Goal: Leave review/rating

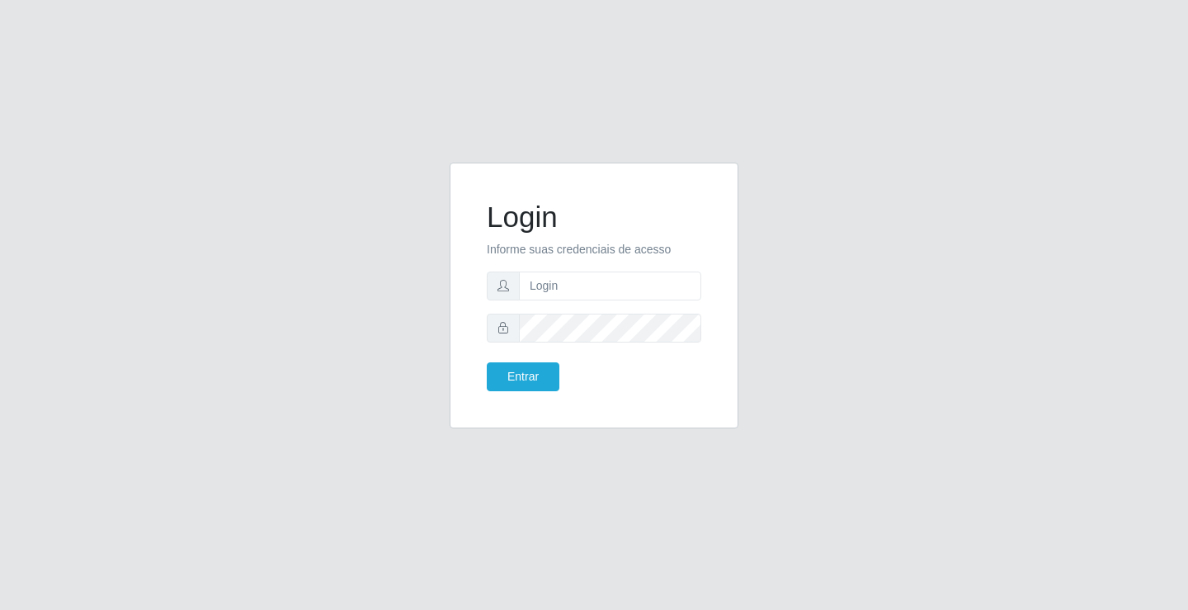
click at [590, 279] on input "text" at bounding box center [610, 285] width 182 height 29
type input "ediane@ideal"
click at [487, 362] on button "Entrar" at bounding box center [523, 376] width 73 height 29
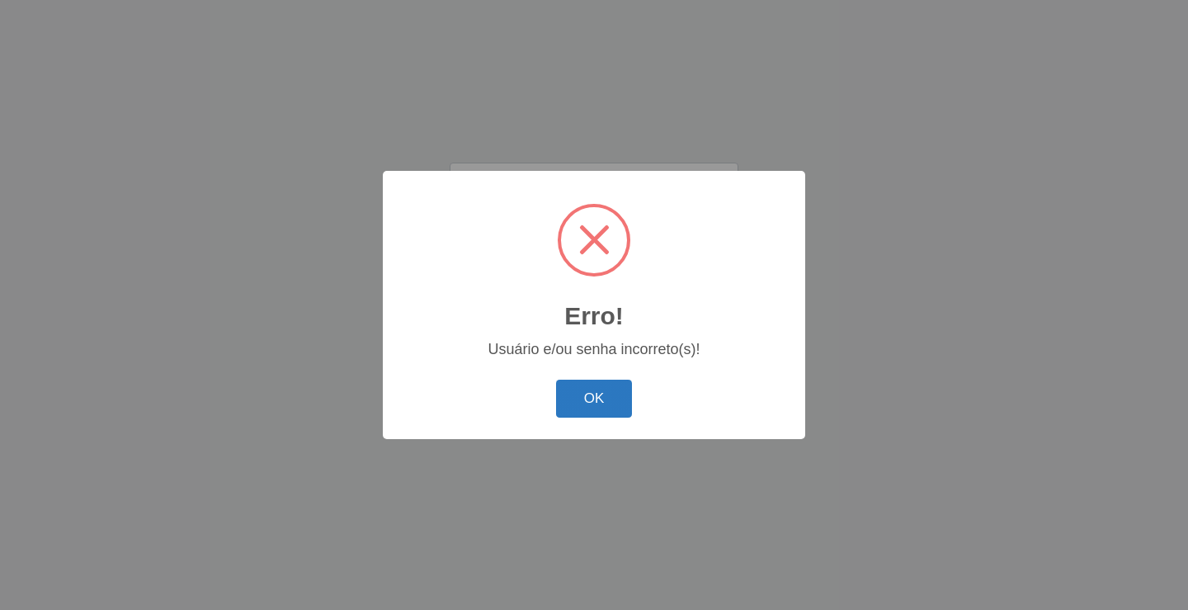
click at [597, 395] on button "OK" at bounding box center [594, 399] width 77 height 39
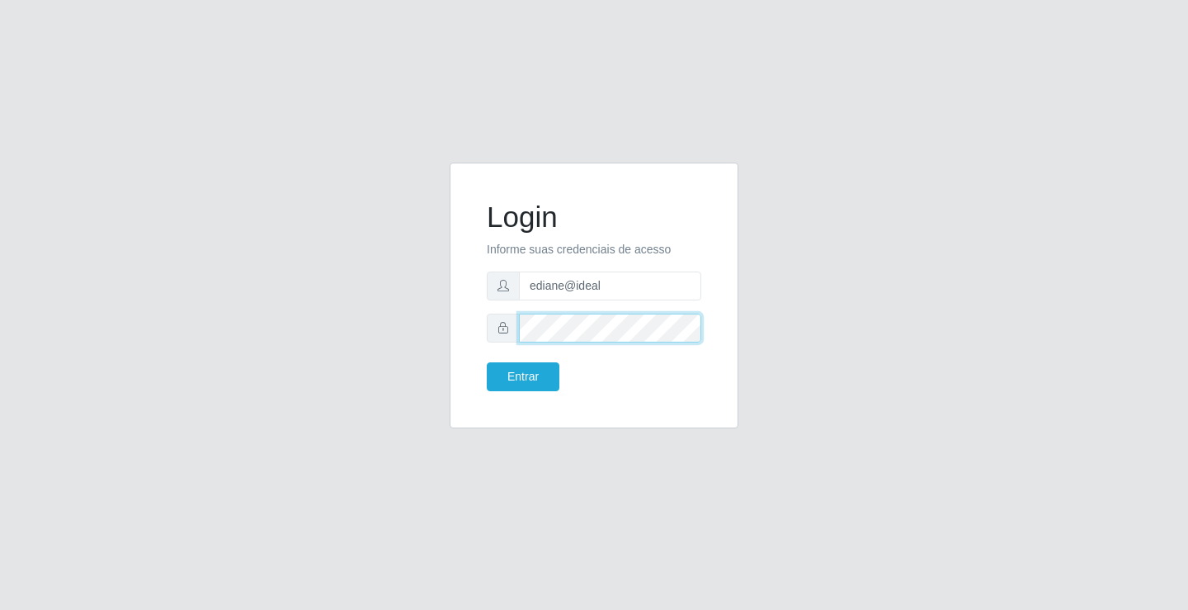
click at [487, 362] on button "Entrar" at bounding box center [523, 376] width 73 height 29
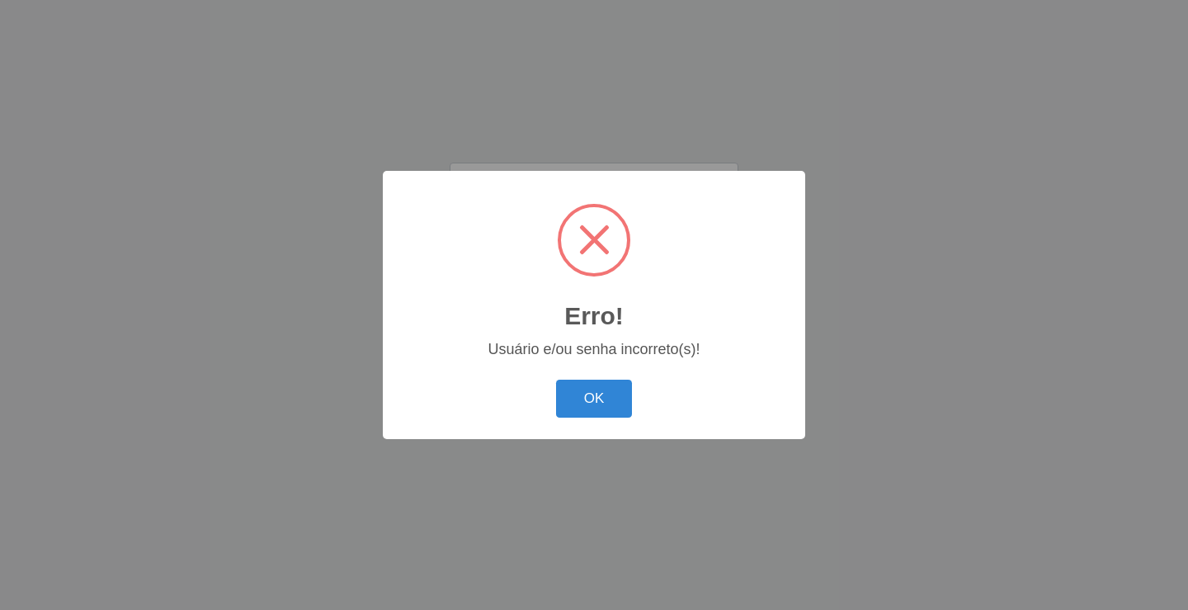
click at [556, 380] on button "OK" at bounding box center [594, 399] width 77 height 39
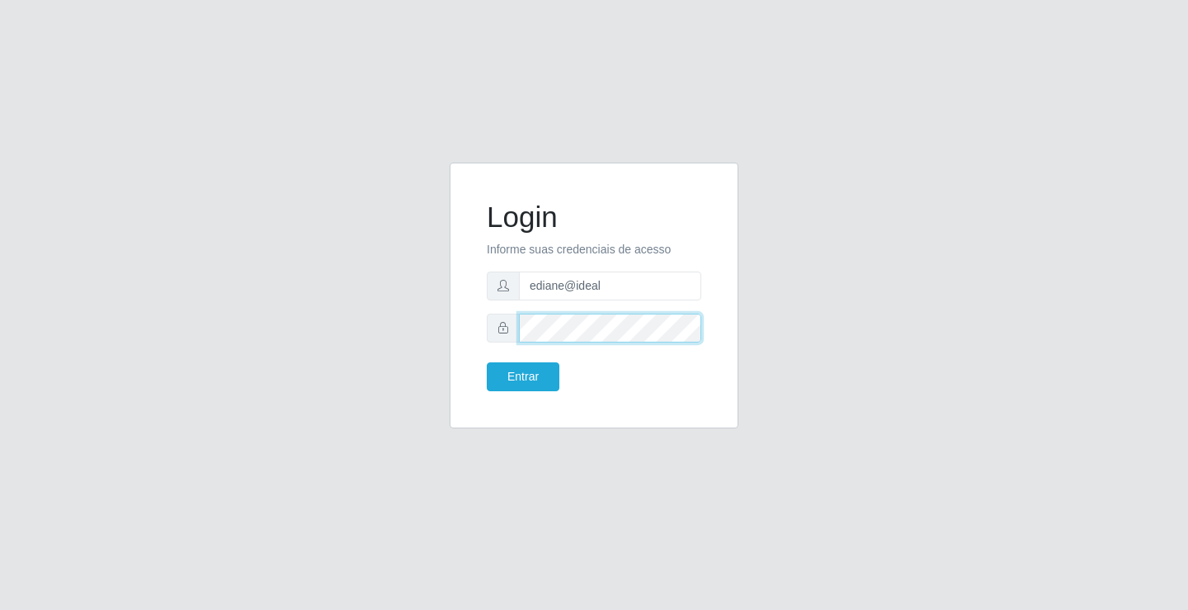
click at [487, 362] on button "Entrar" at bounding box center [523, 376] width 73 height 29
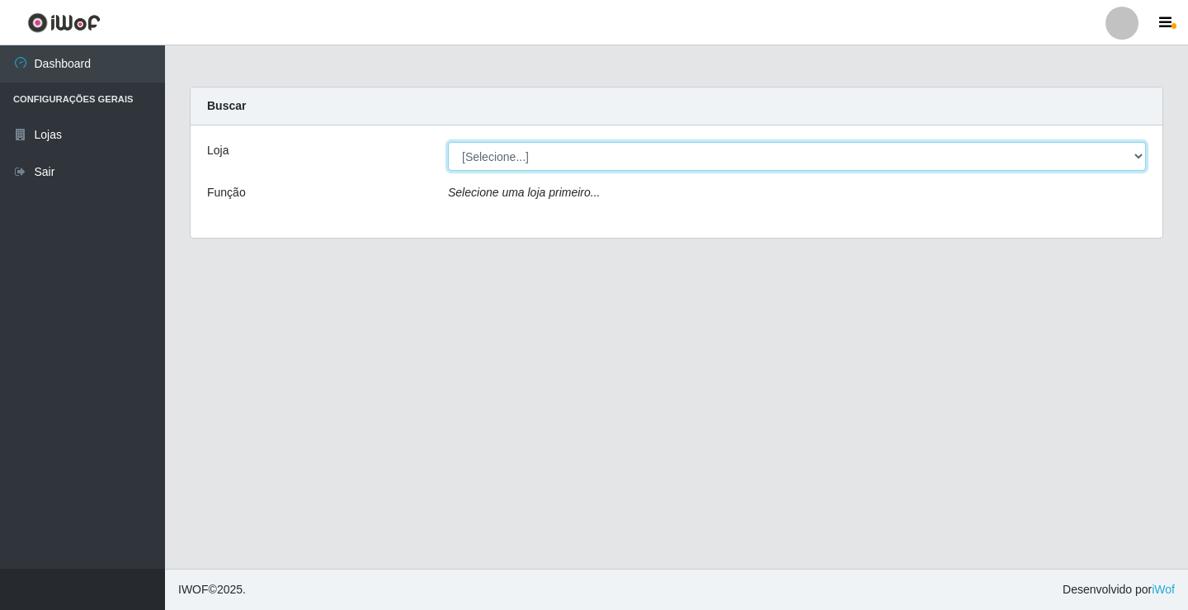
click at [521, 154] on select "[Selecione...] Ideal - Conceição" at bounding box center [797, 156] width 698 height 29
select select "231"
click at [448, 142] on select "[Selecione...] Ideal - Conceição" at bounding box center [797, 156] width 698 height 29
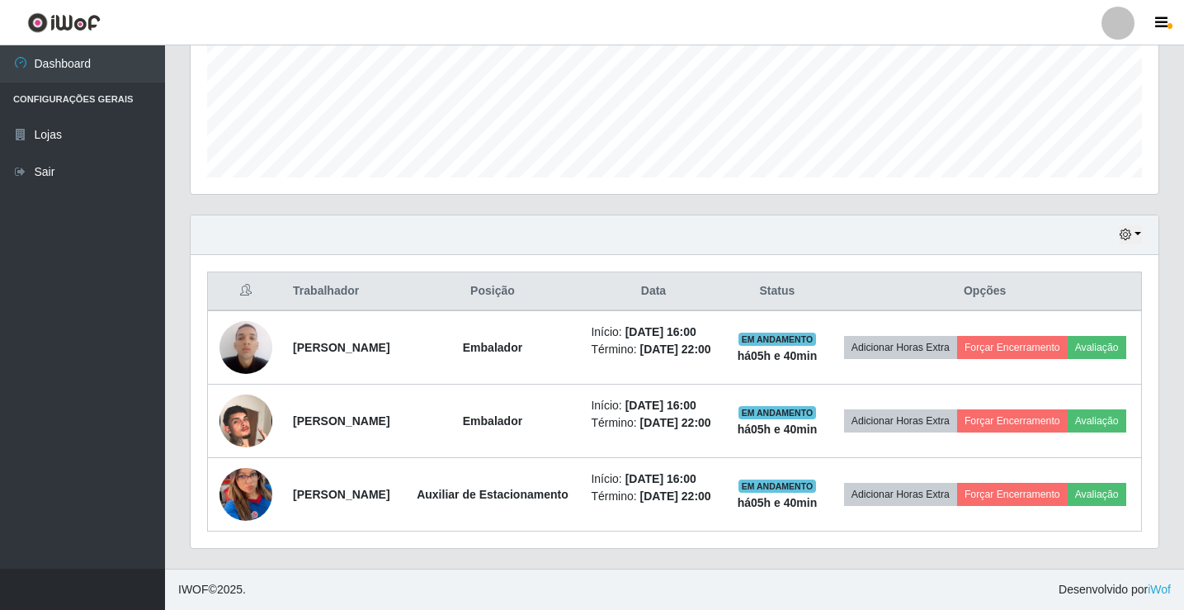
scroll to position [502, 0]
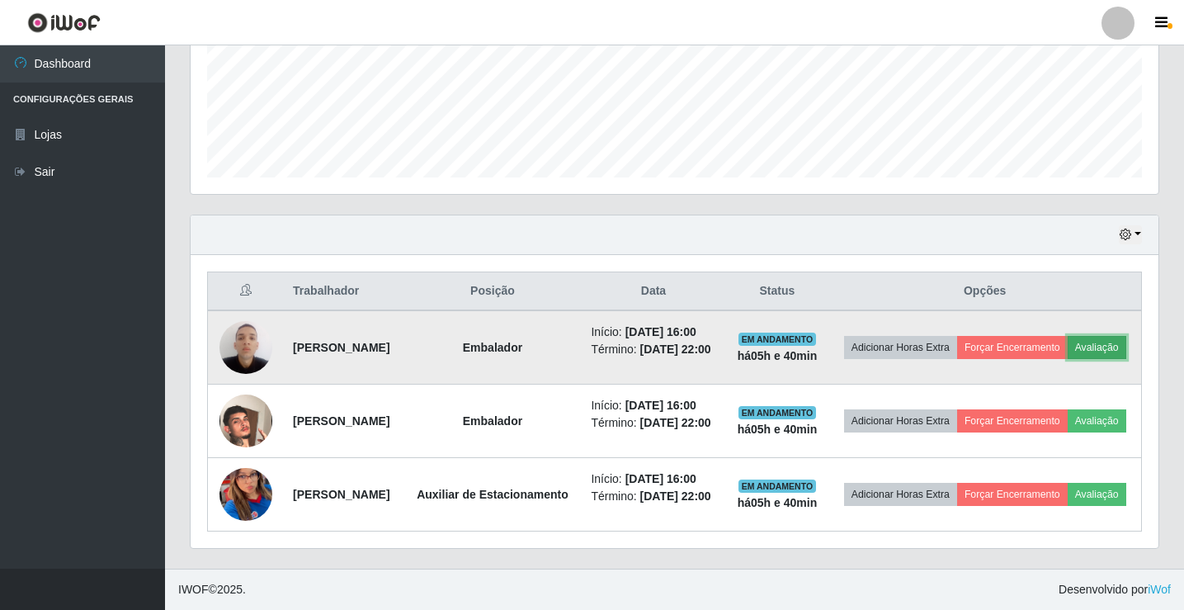
click at [1068, 336] on button "Avaliação" at bounding box center [1097, 347] width 59 height 23
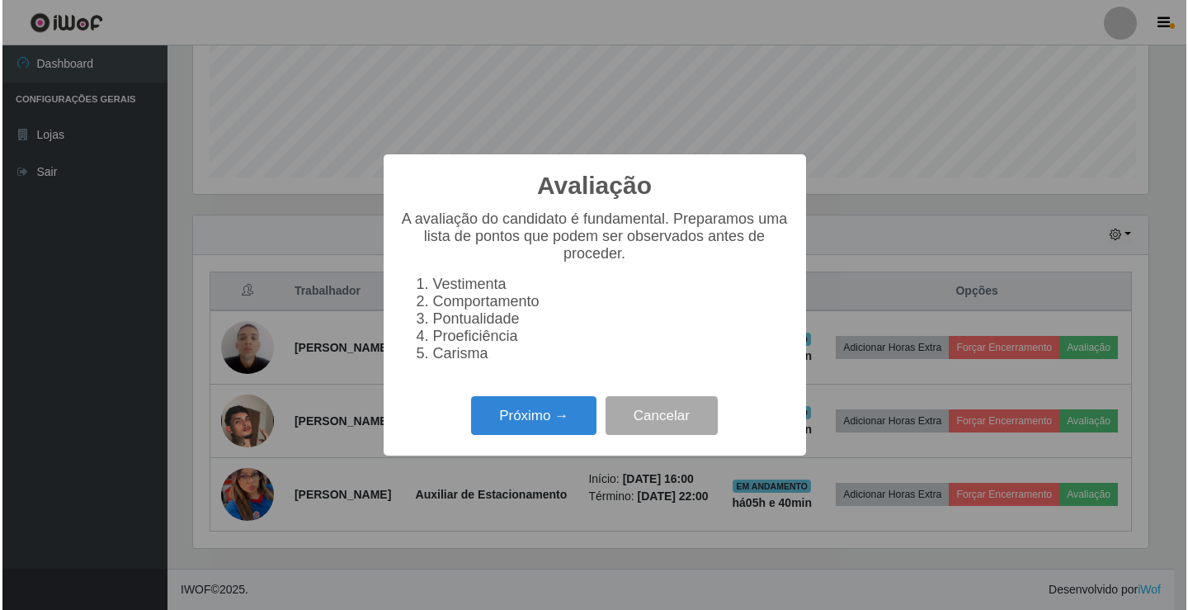
scroll to position [342, 960]
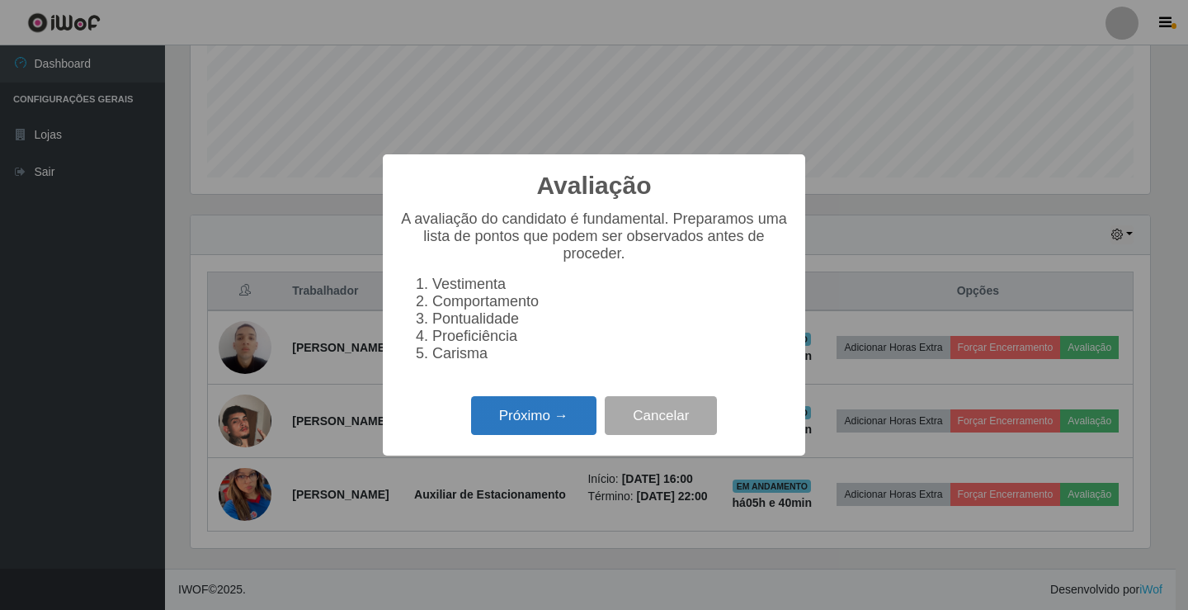
click at [553, 416] on button "Próximo →" at bounding box center [533, 415] width 125 height 39
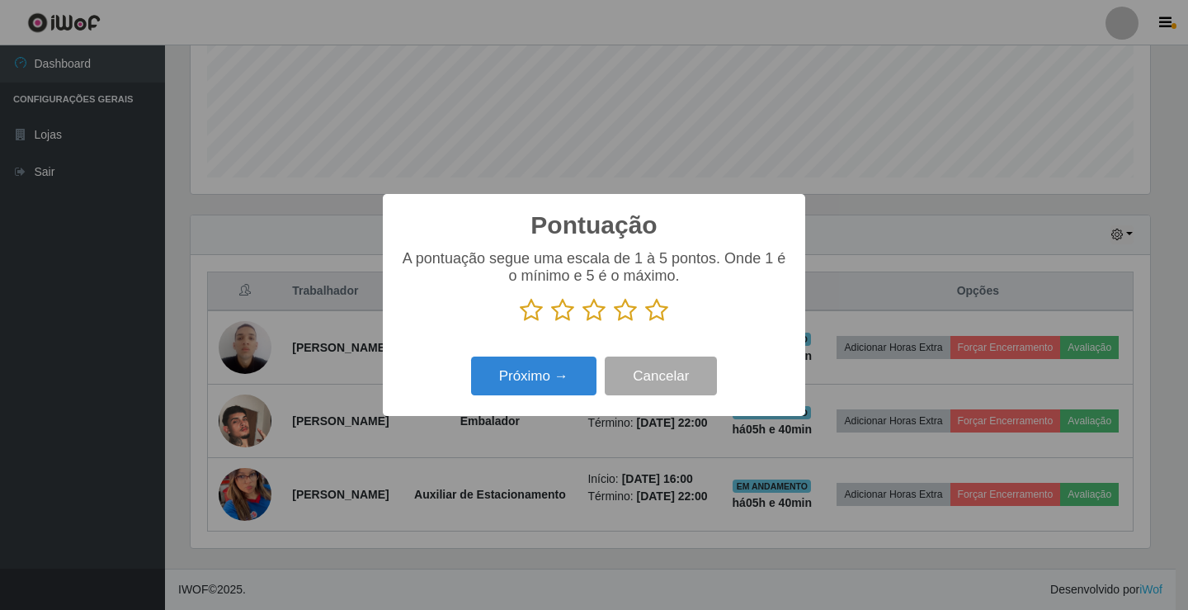
click at [659, 317] on icon at bounding box center [656, 310] width 23 height 25
click at [645, 323] on input "radio" at bounding box center [645, 323] width 0 height 0
click at [557, 376] on button "Próximo →" at bounding box center [533, 375] width 125 height 39
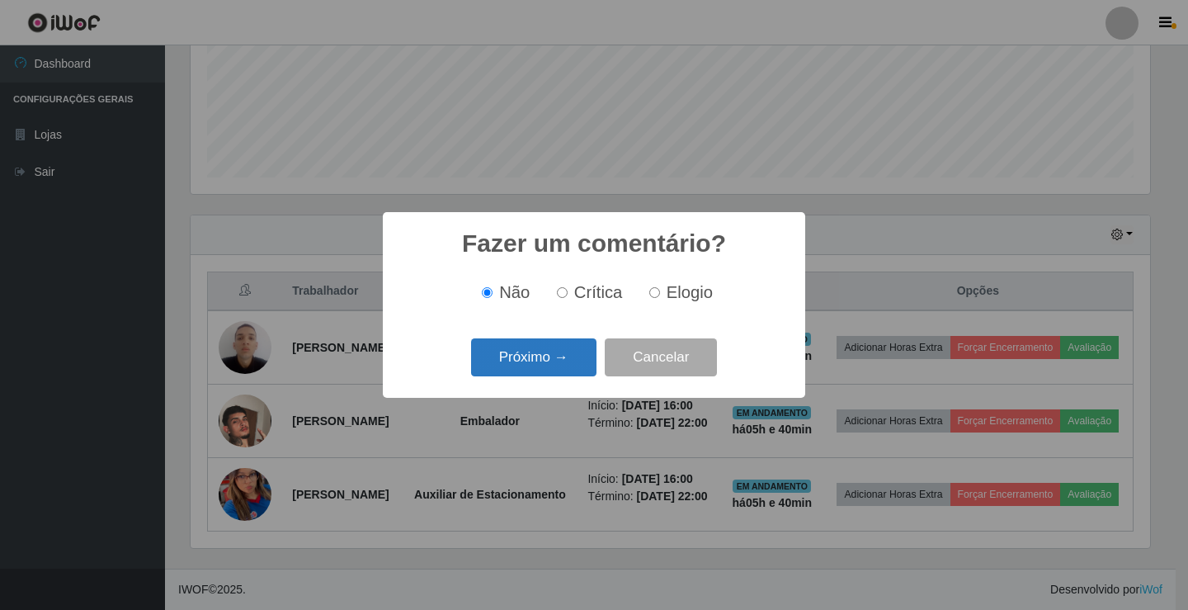
click at [551, 366] on button "Próximo →" at bounding box center [533, 357] width 125 height 39
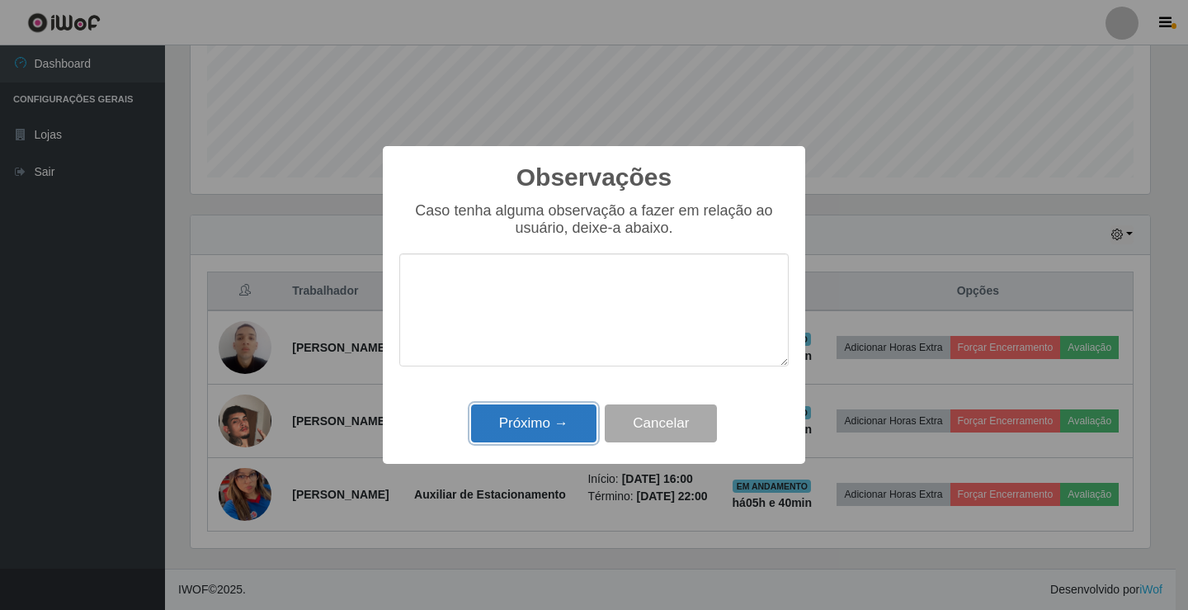
click at [550, 427] on button "Próximo →" at bounding box center [533, 423] width 125 height 39
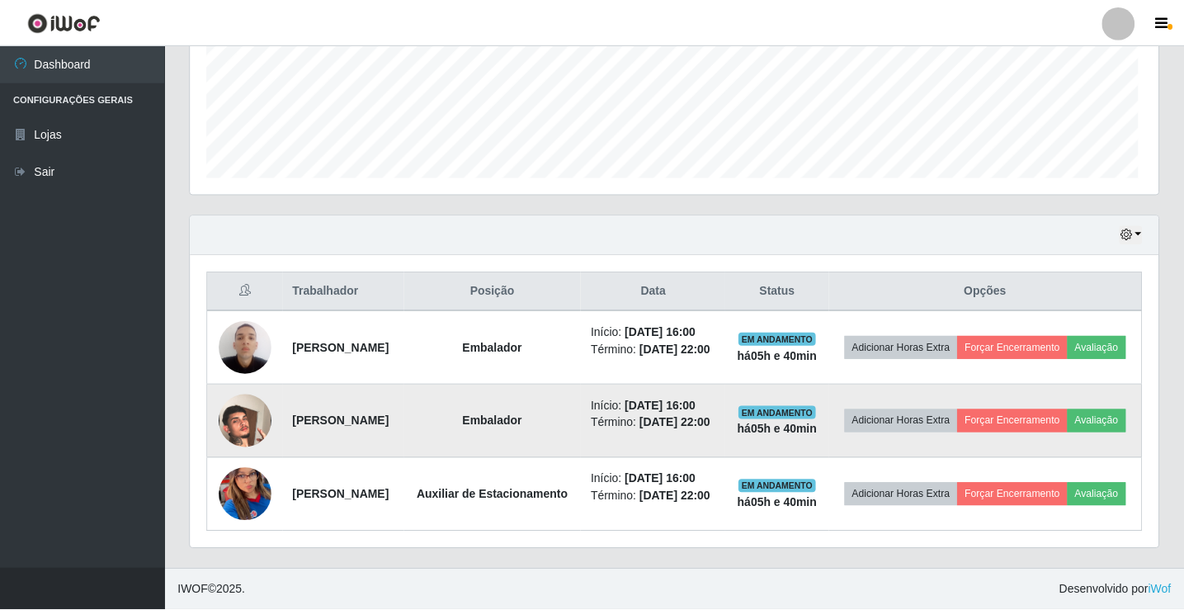
scroll to position [342, 968]
click at [1068, 409] on button "Avaliação" at bounding box center [1097, 420] width 59 height 23
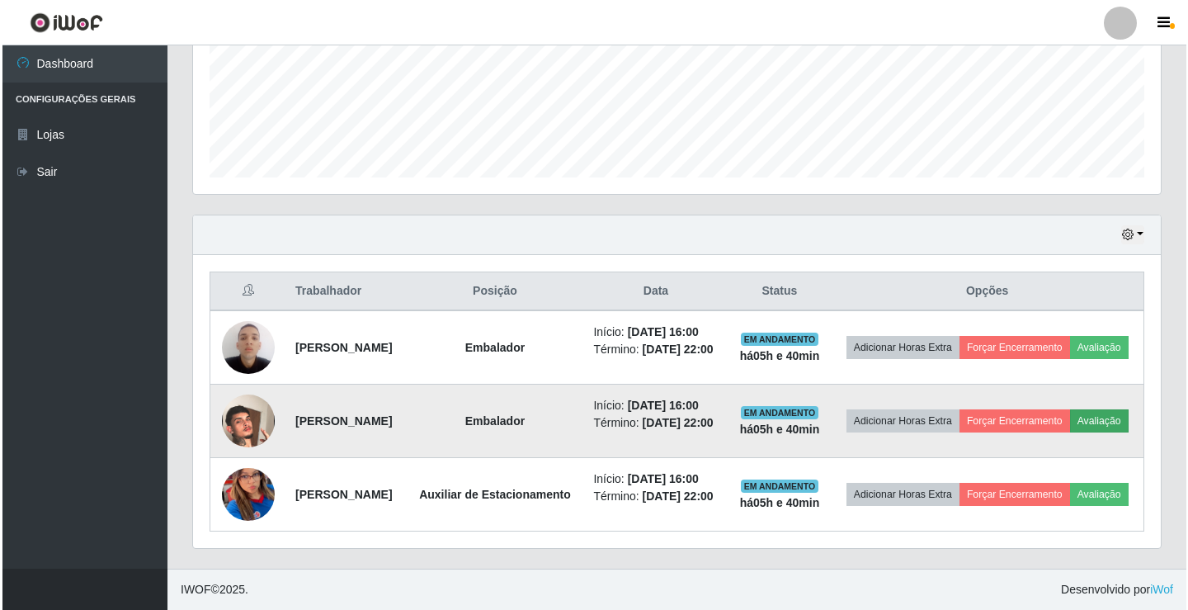
scroll to position [342, 960]
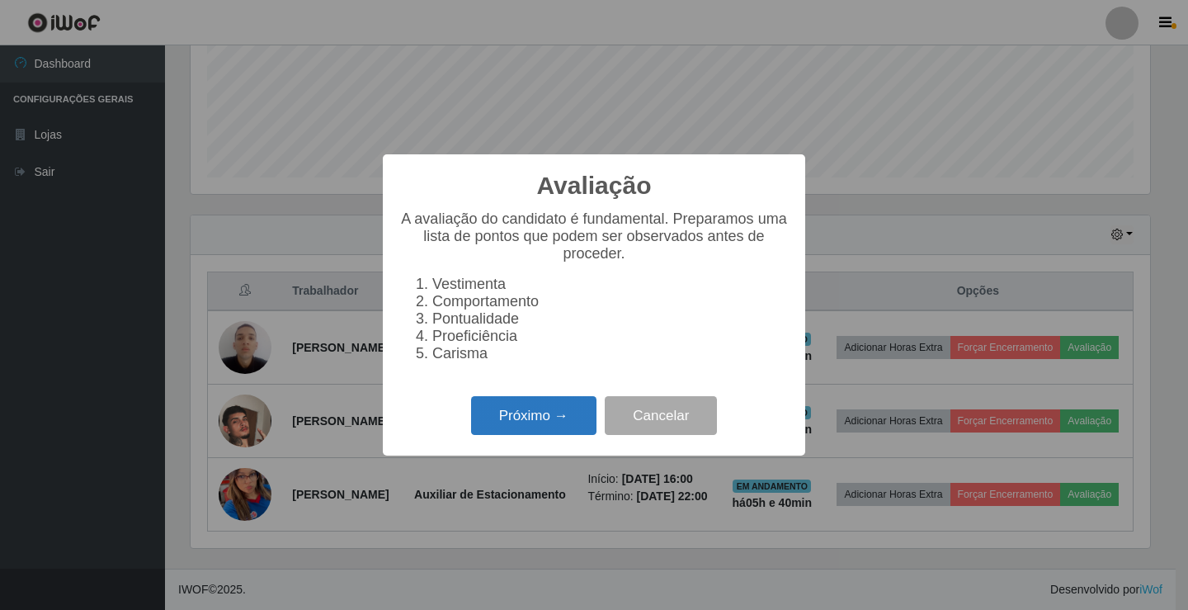
click at [578, 415] on button "Próximo →" at bounding box center [533, 415] width 125 height 39
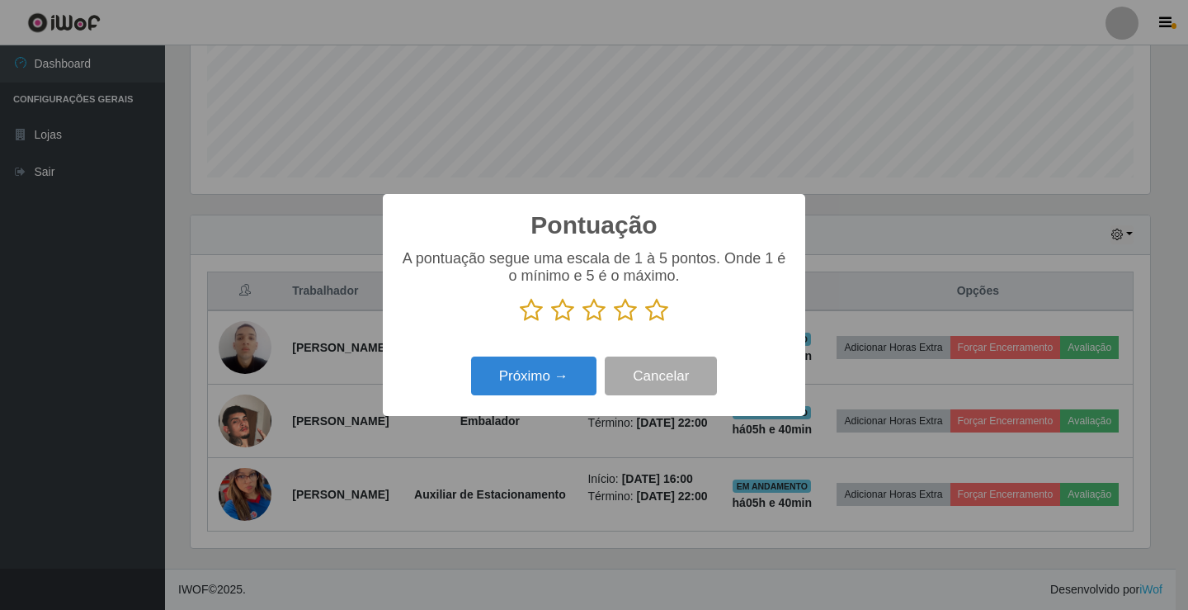
click at [653, 317] on icon at bounding box center [656, 310] width 23 height 25
click at [645, 323] on input "radio" at bounding box center [645, 323] width 0 height 0
click at [559, 380] on button "Próximo →" at bounding box center [533, 375] width 125 height 39
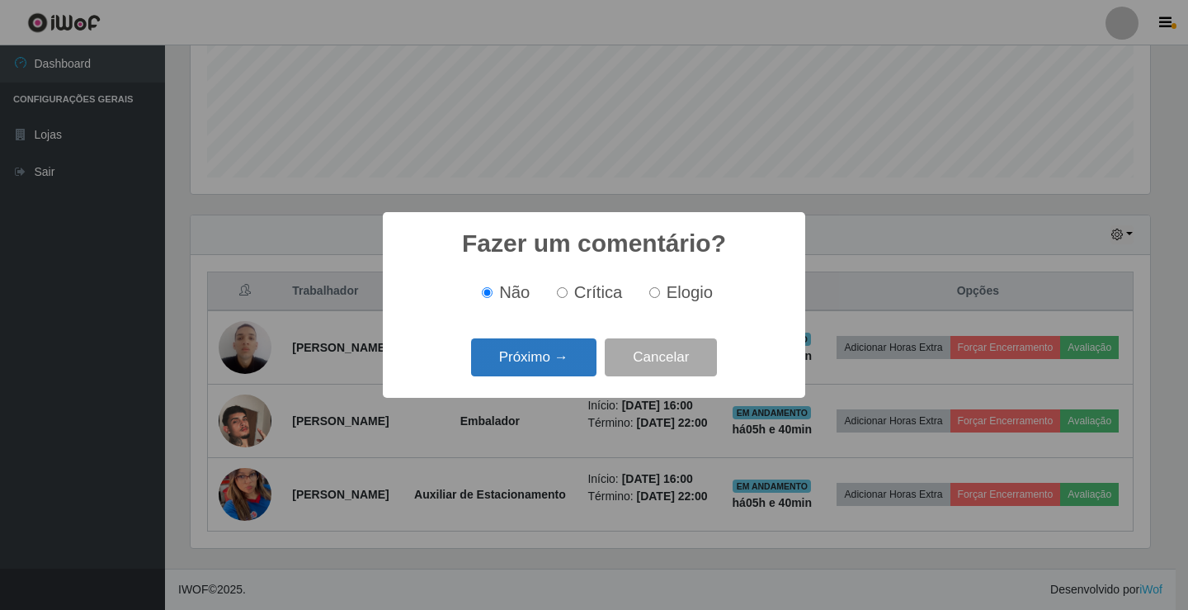
click at [570, 359] on button "Próximo →" at bounding box center [533, 357] width 125 height 39
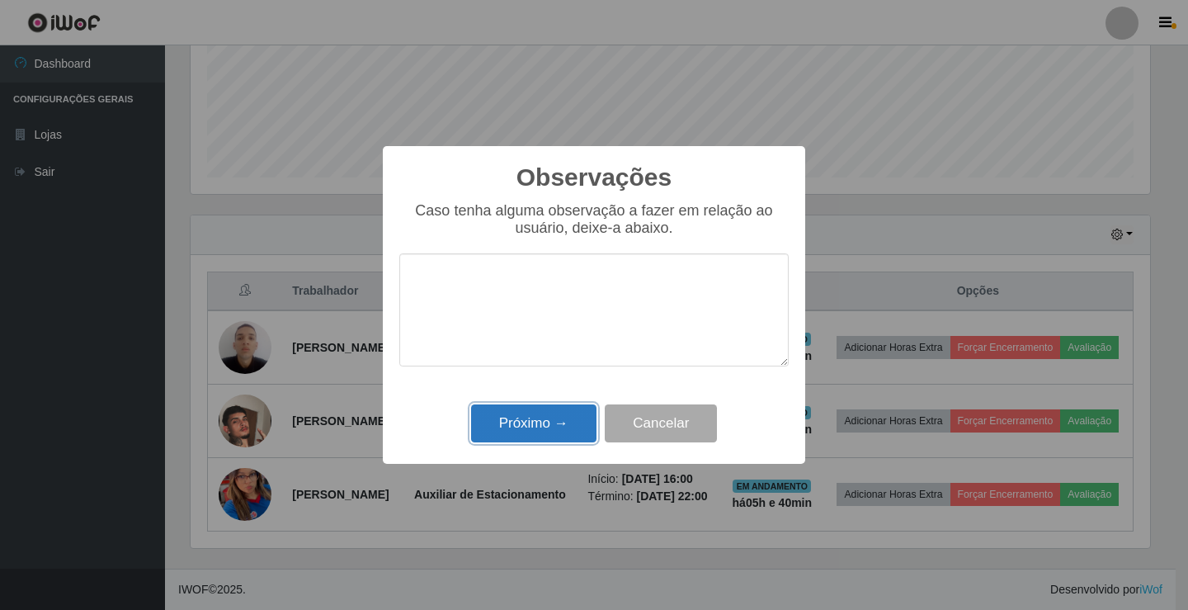
click at [559, 434] on button "Próximo →" at bounding box center [533, 423] width 125 height 39
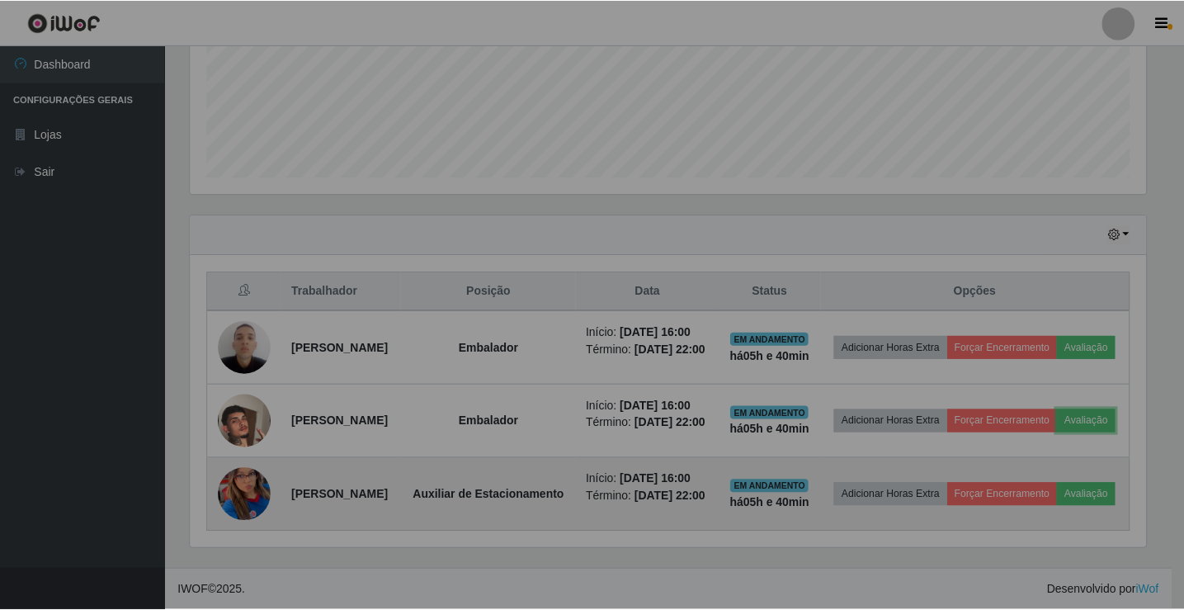
scroll to position [342, 968]
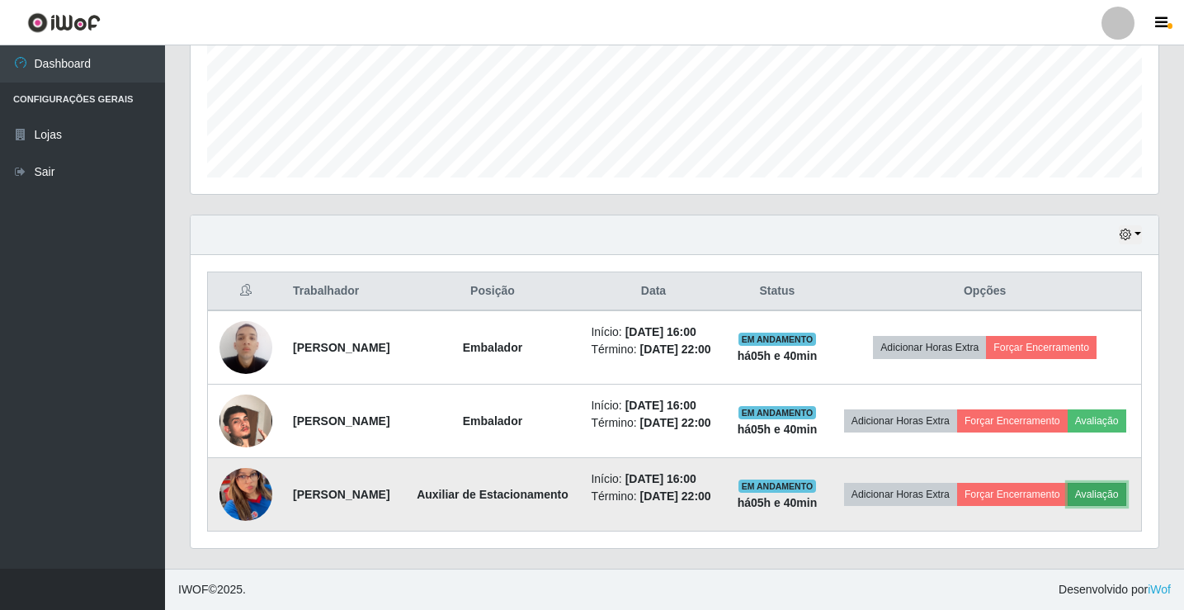
click at [1068, 484] on button "Avaliação" at bounding box center [1097, 494] width 59 height 23
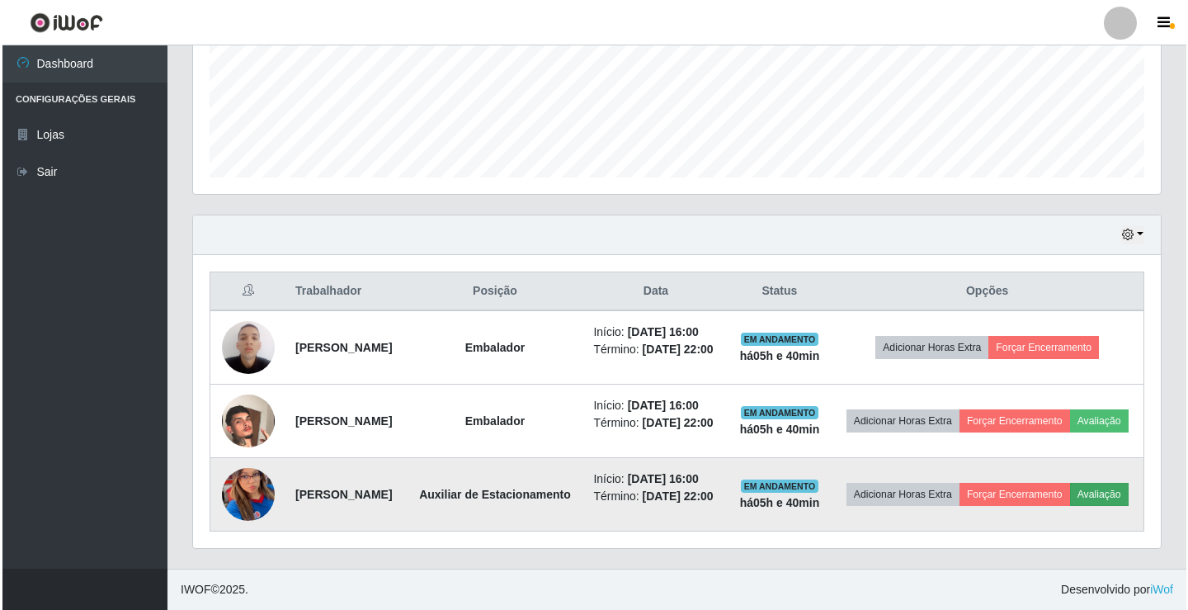
scroll to position [342, 960]
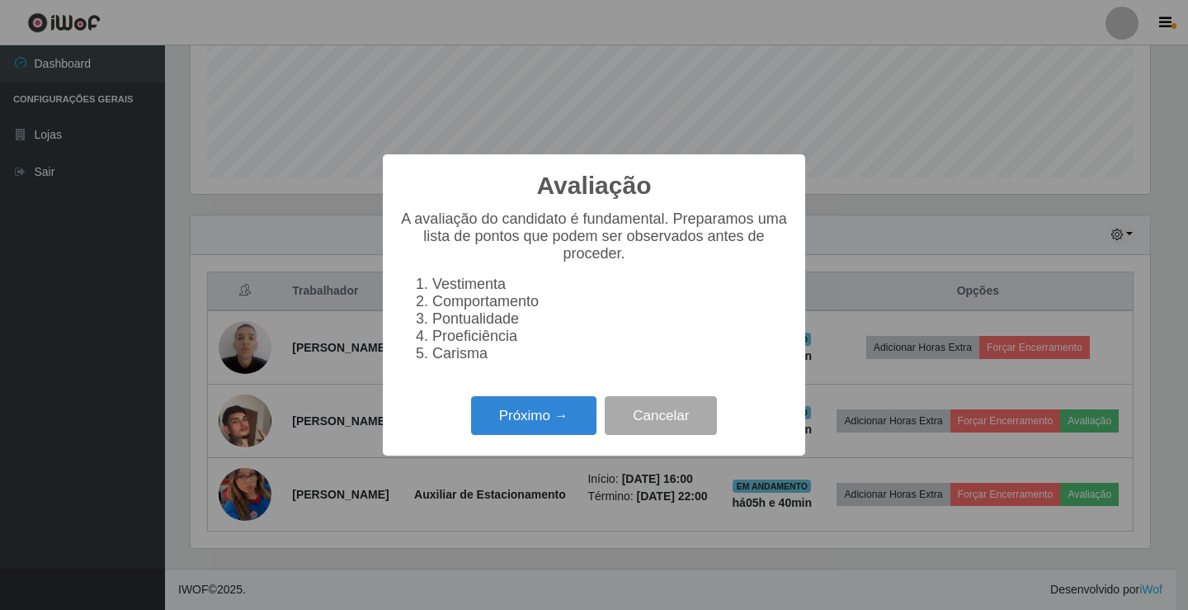
click at [526, 400] on div "Avaliação × A avaliação do candidato é fundamental. Preparamos uma lista de pon…" at bounding box center [594, 304] width 422 height 301
click at [535, 431] on button "Próximo →" at bounding box center [533, 415] width 125 height 39
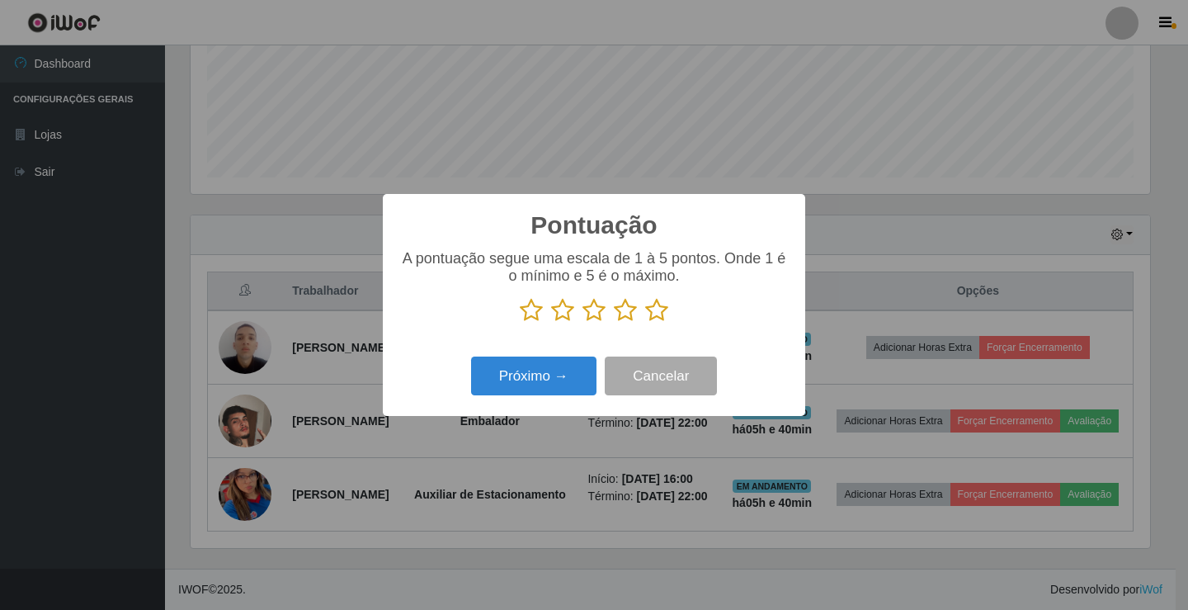
click at [658, 314] on icon at bounding box center [656, 310] width 23 height 25
click at [645, 323] on input "radio" at bounding box center [645, 323] width 0 height 0
click at [535, 381] on button "Próximo →" at bounding box center [533, 375] width 125 height 39
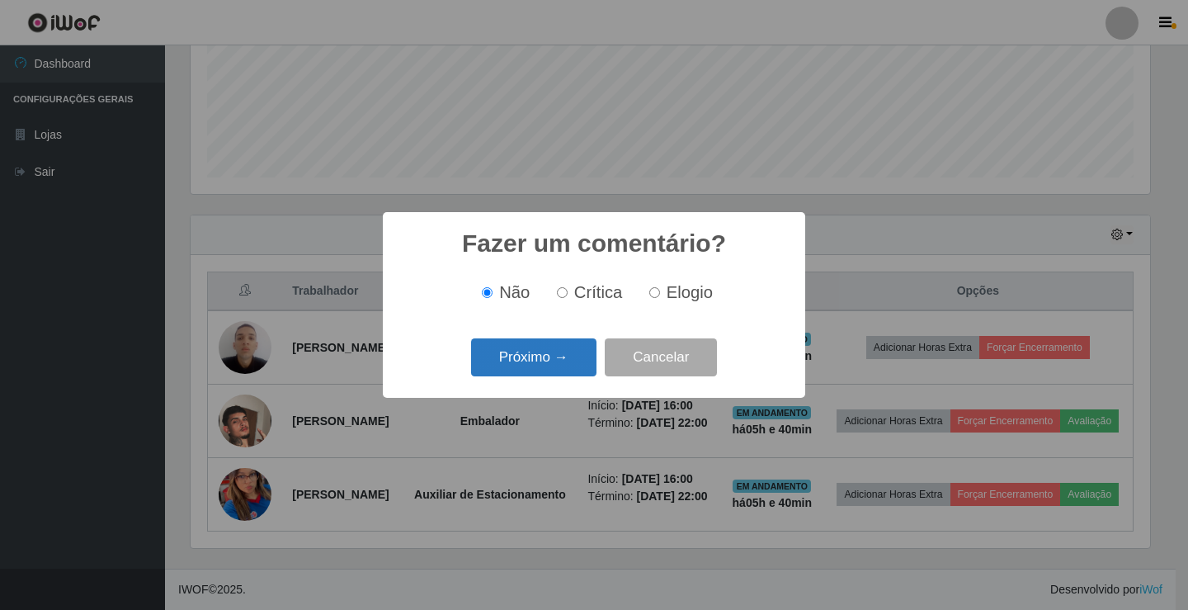
click at [549, 363] on button "Próximo →" at bounding box center [533, 357] width 125 height 39
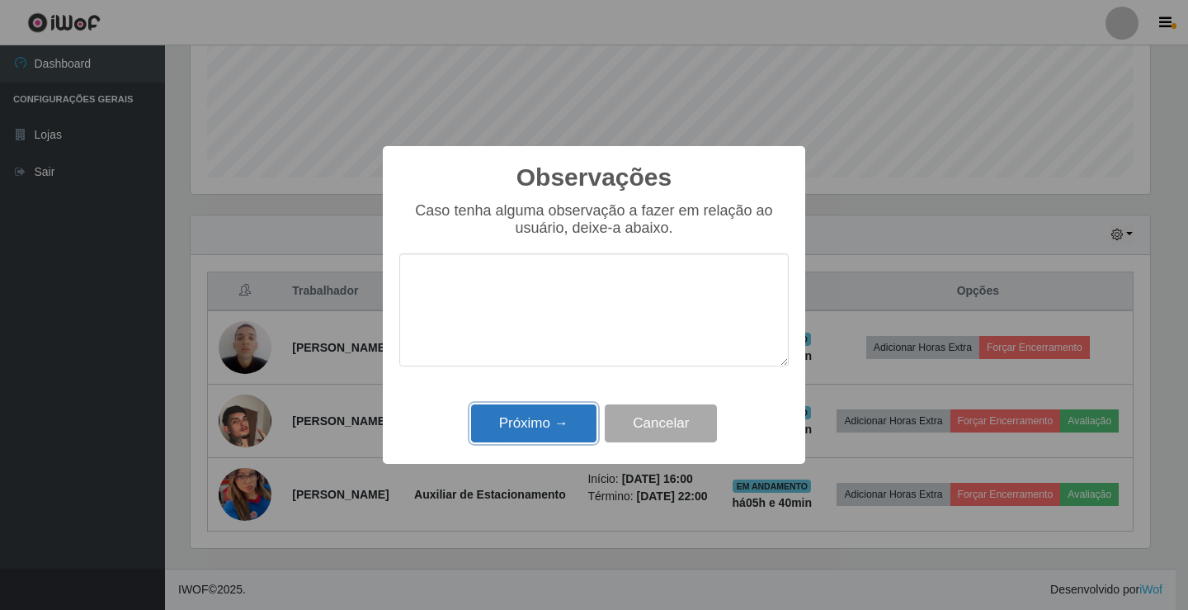
click at [568, 423] on button "Próximo →" at bounding box center [533, 423] width 125 height 39
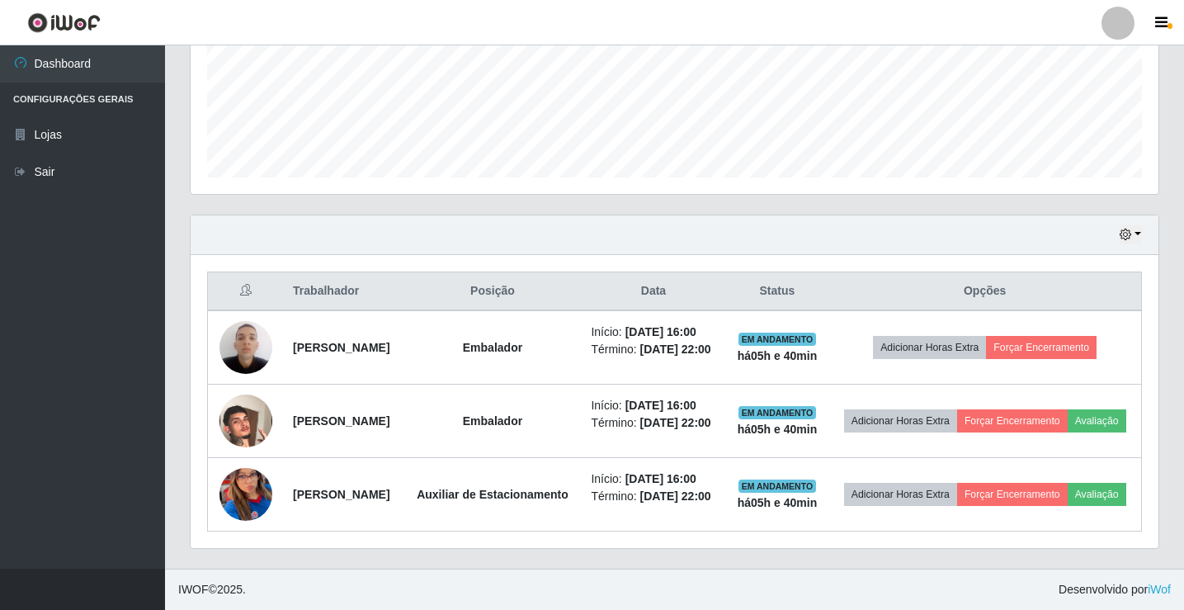
scroll to position [450, 0]
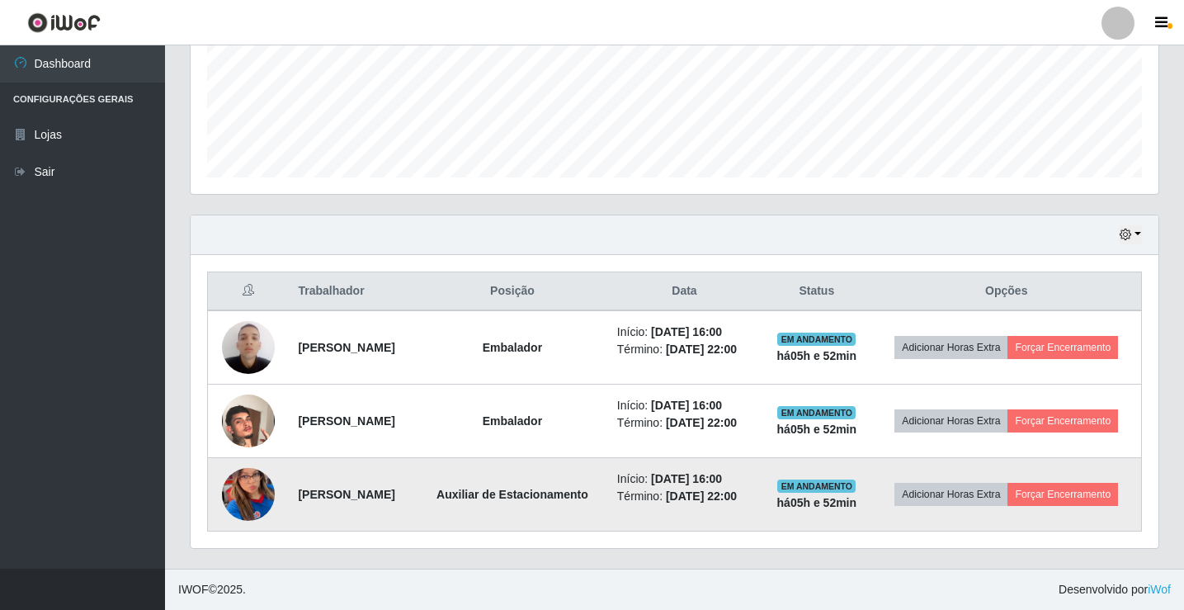
click at [238, 480] on img at bounding box center [248, 494] width 53 height 115
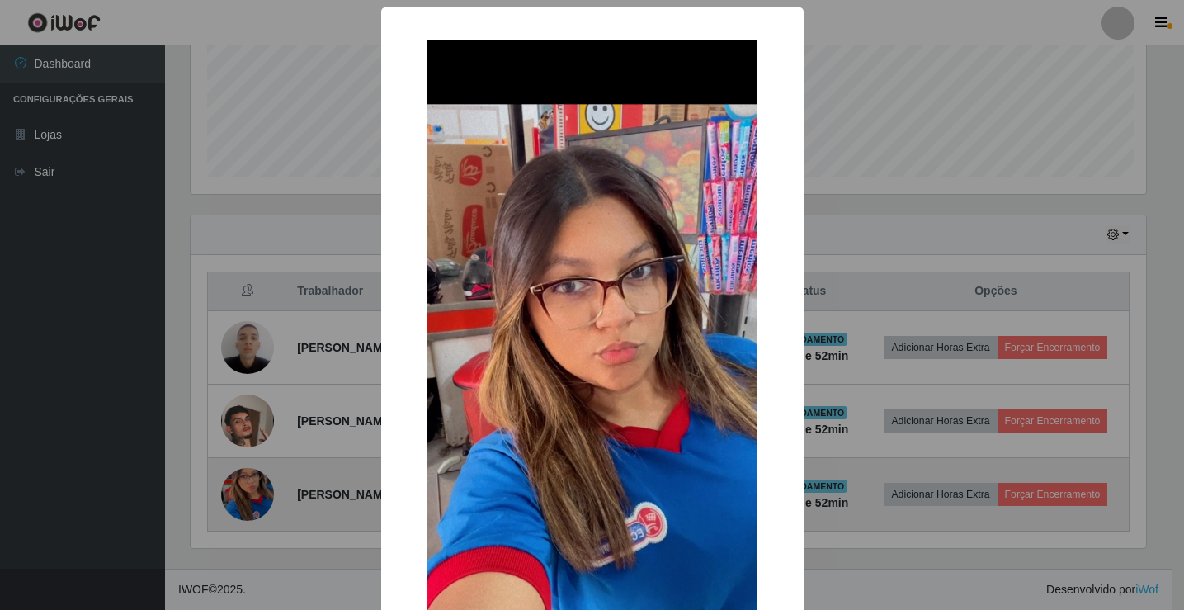
scroll to position [342, 960]
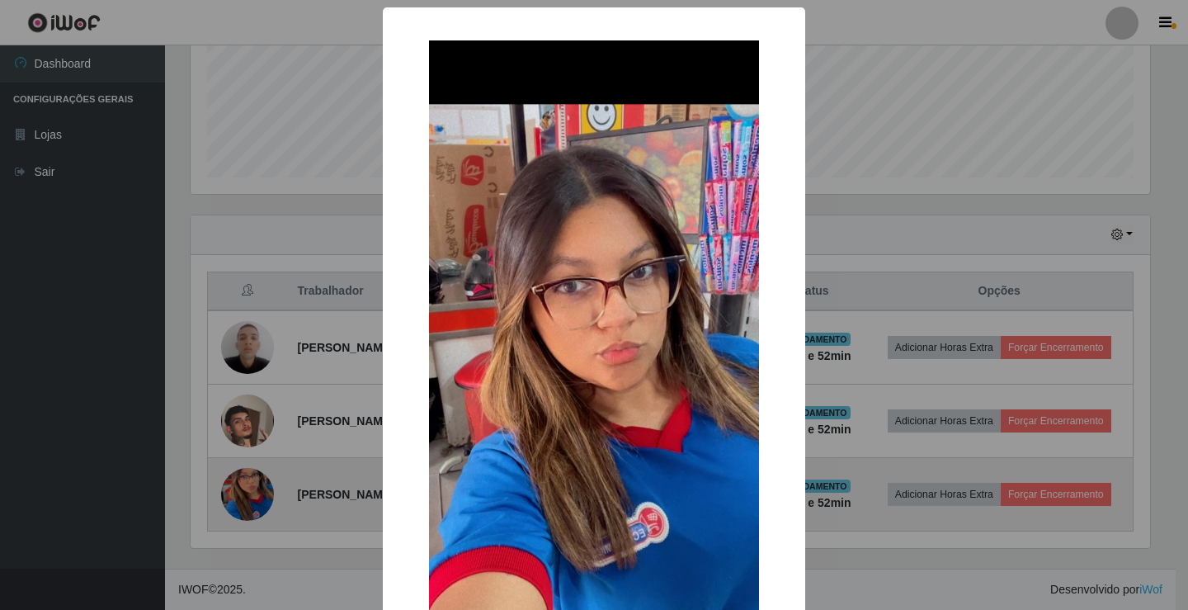
click at [238, 480] on div "× OK Cancel" at bounding box center [594, 305] width 1188 height 610
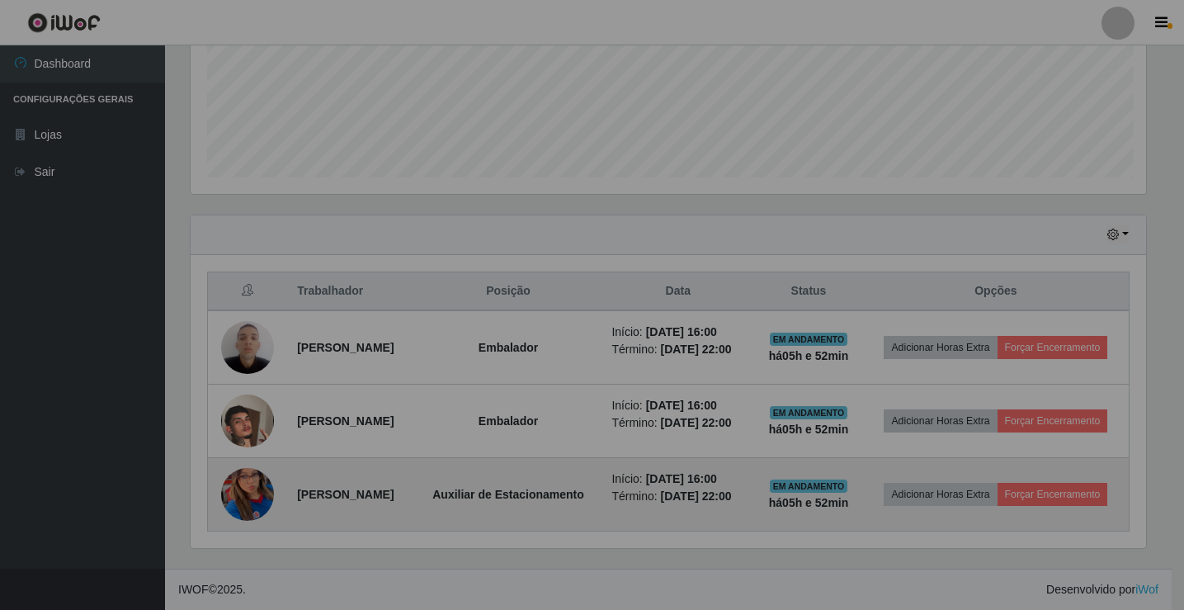
scroll to position [342, 968]
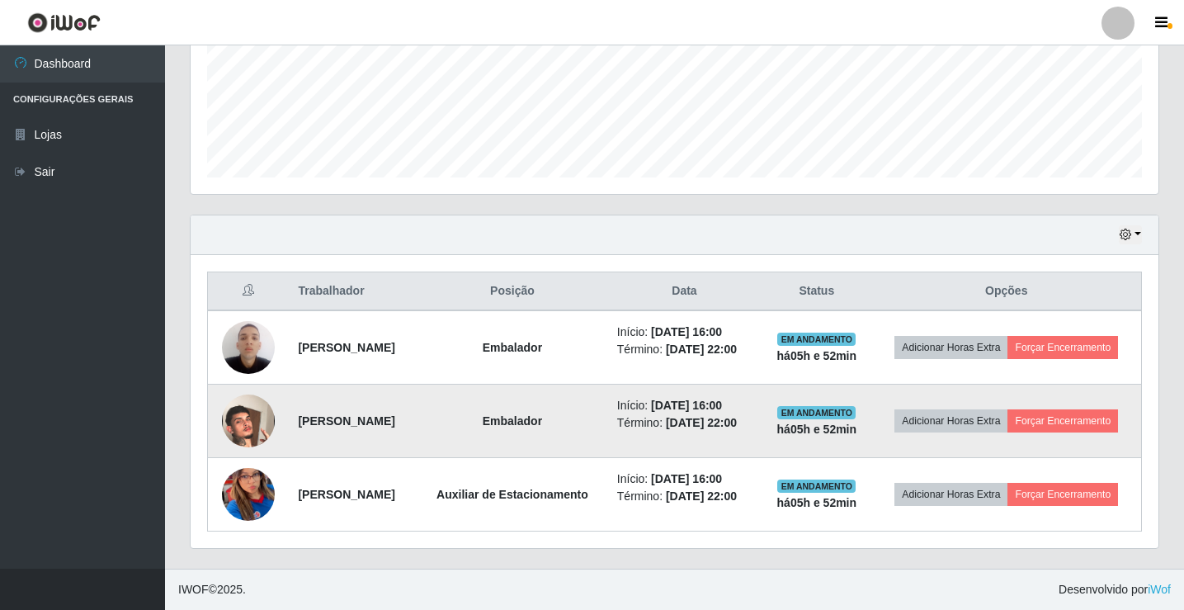
click at [231, 398] on img at bounding box center [248, 421] width 53 height 94
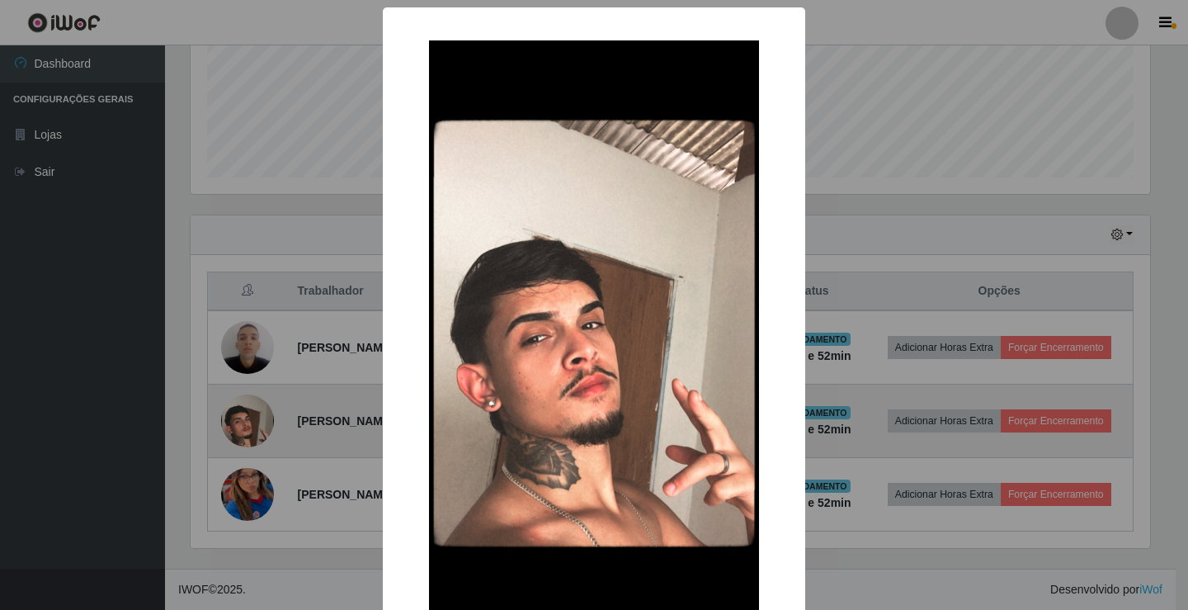
click at [231, 398] on div "× OK Cancel" at bounding box center [594, 305] width 1188 height 610
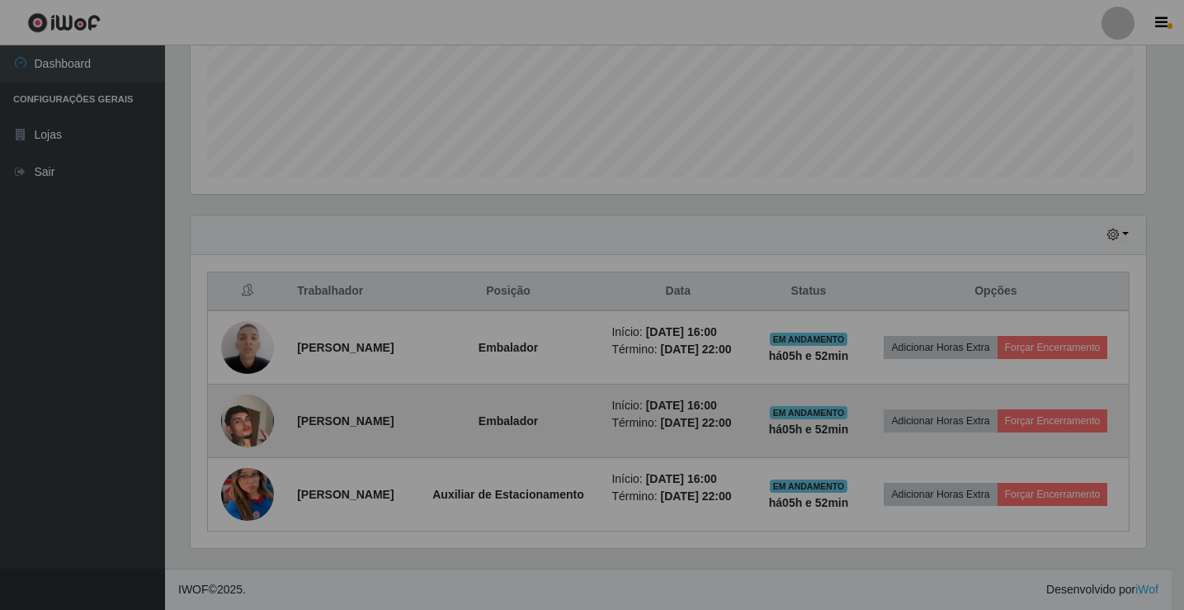
scroll to position [342, 968]
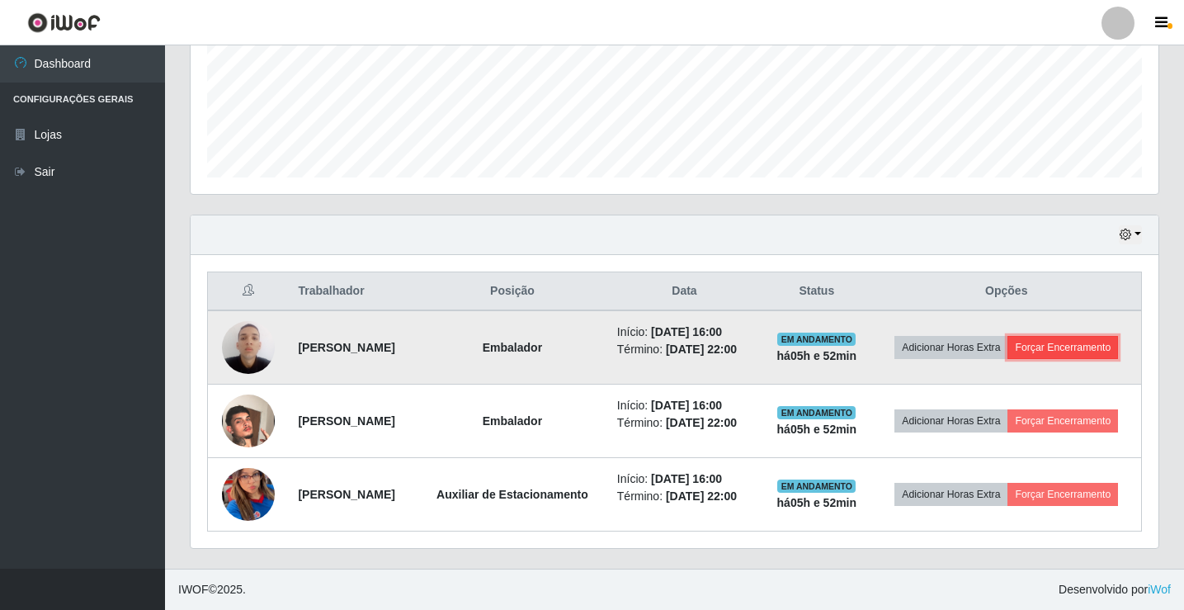
click at [1024, 337] on button "Forçar Encerramento" at bounding box center [1062, 347] width 111 height 23
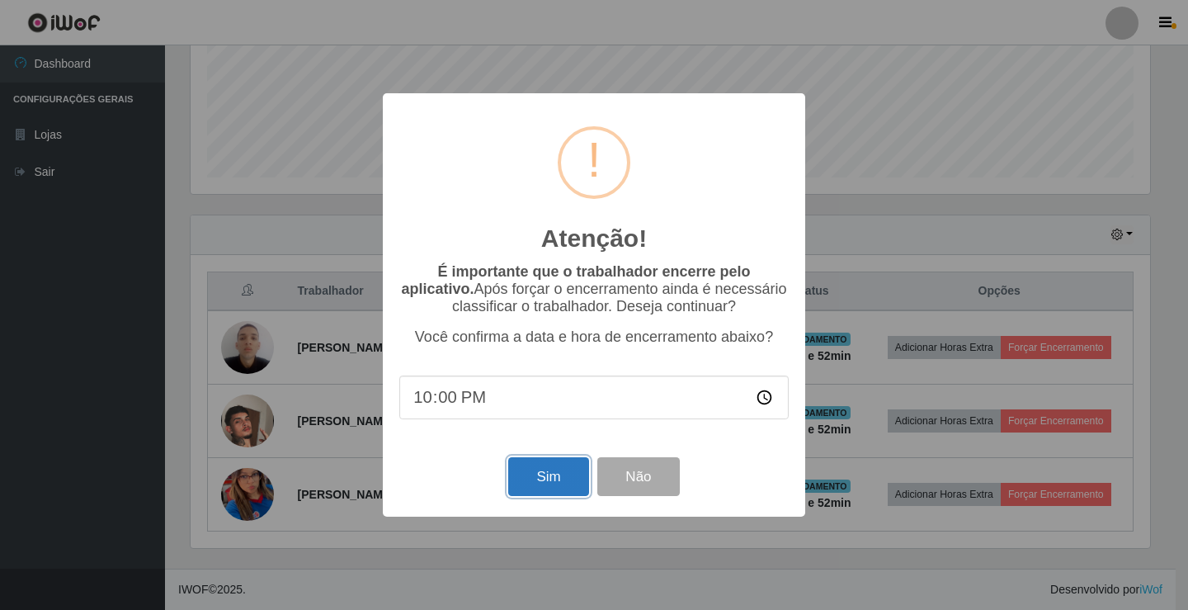
click at [553, 469] on button "Sim" at bounding box center [548, 476] width 80 height 39
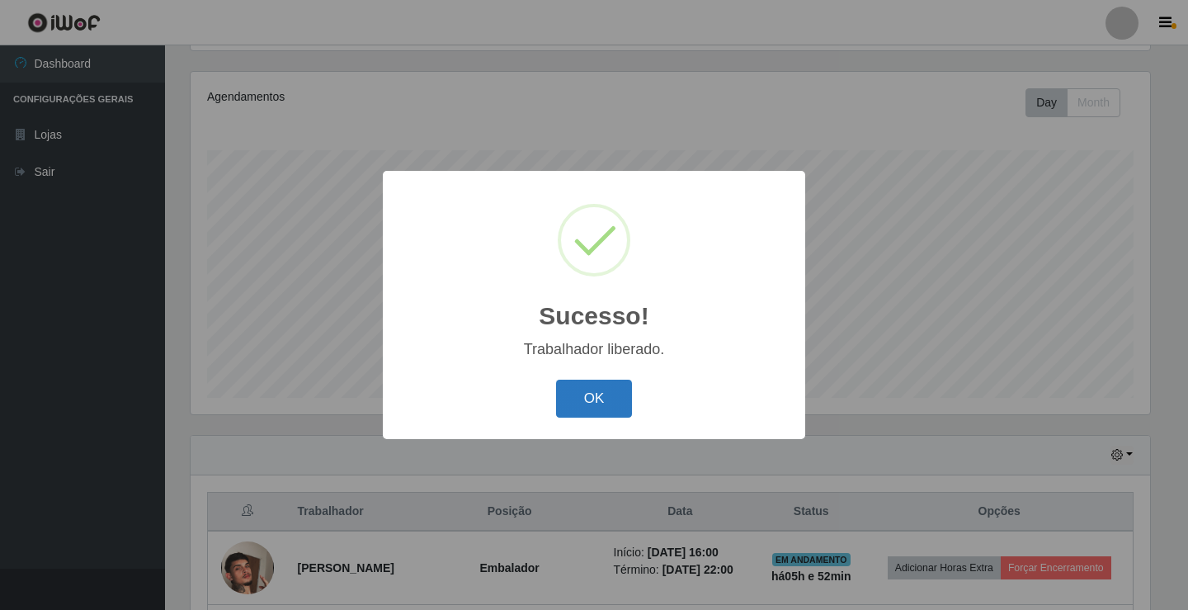
click at [588, 403] on button "OK" at bounding box center [594, 399] width 77 height 39
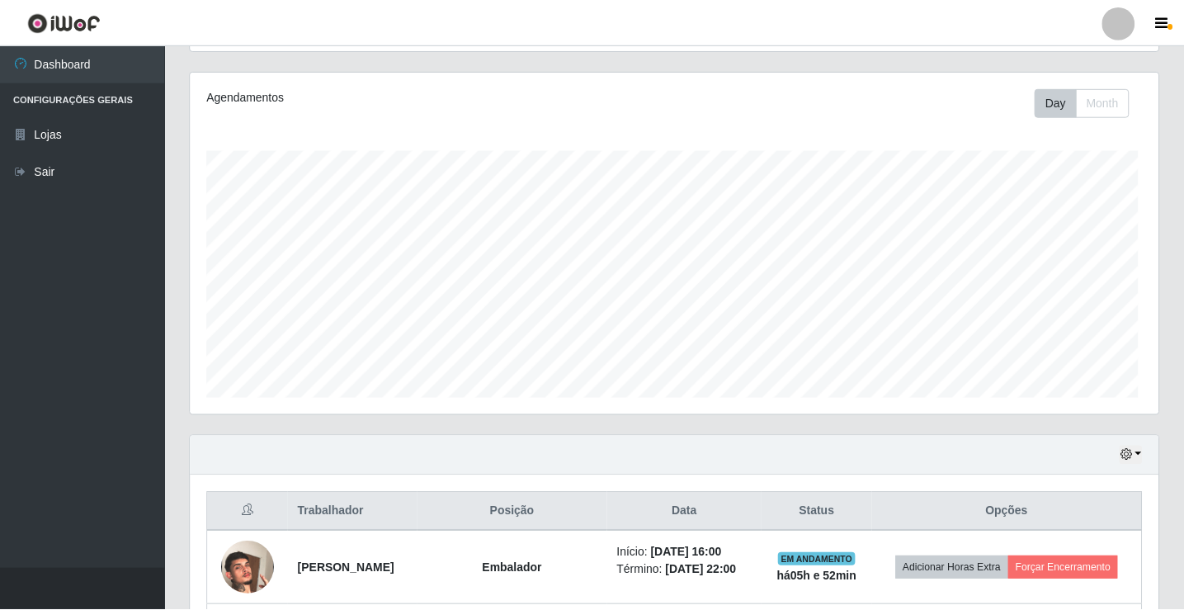
scroll to position [342, 968]
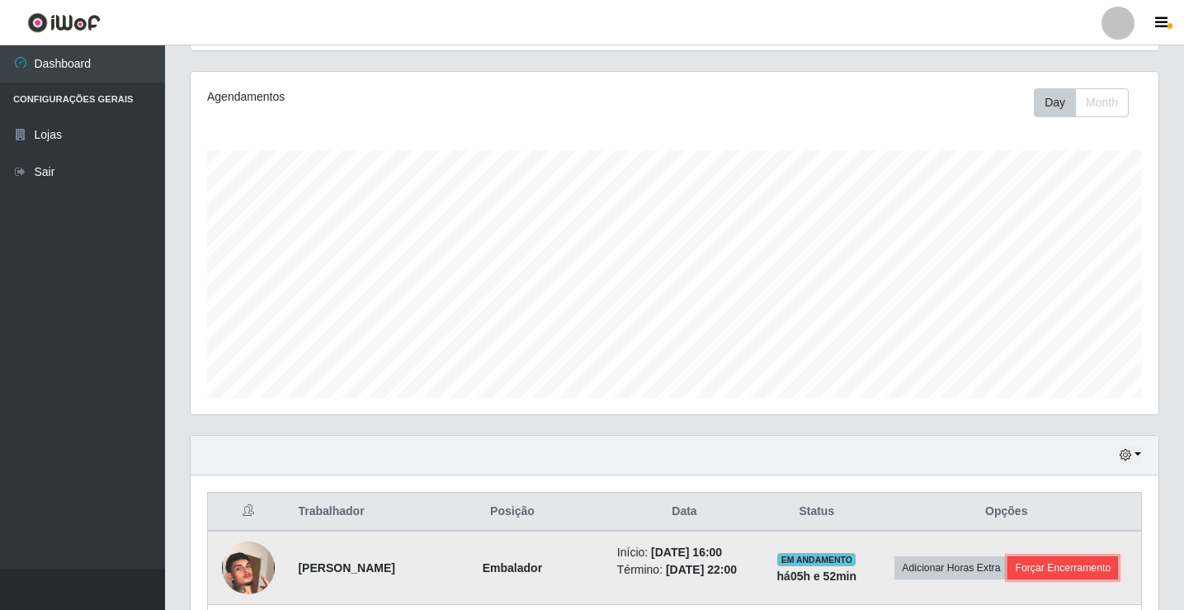
click at [1100, 565] on button "Forçar Encerramento" at bounding box center [1062, 567] width 111 height 23
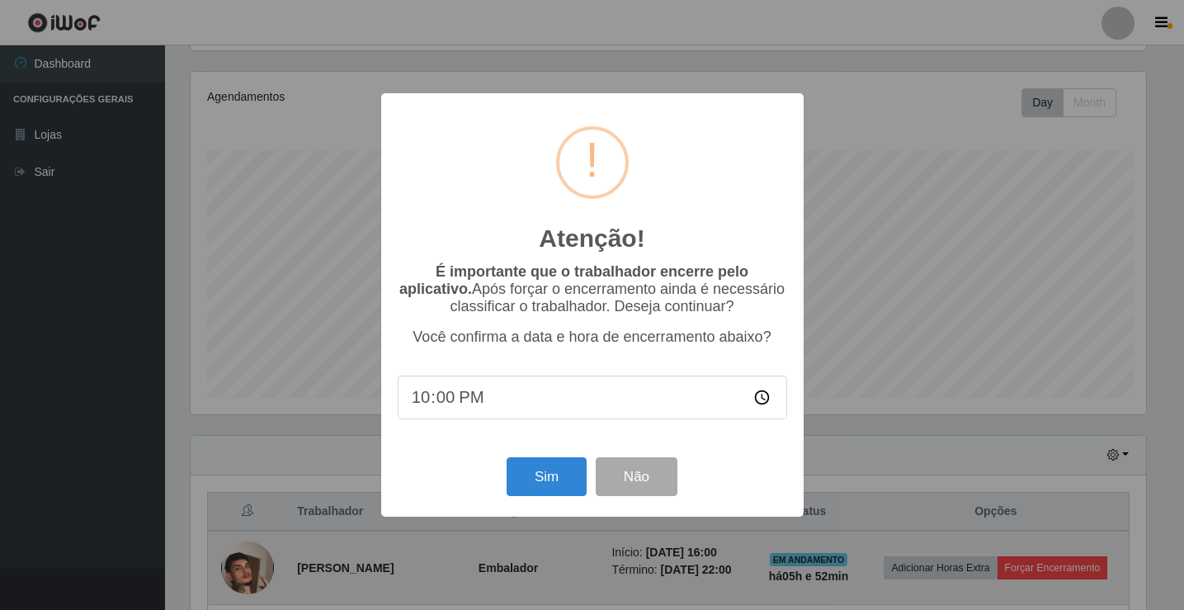
scroll to position [342, 960]
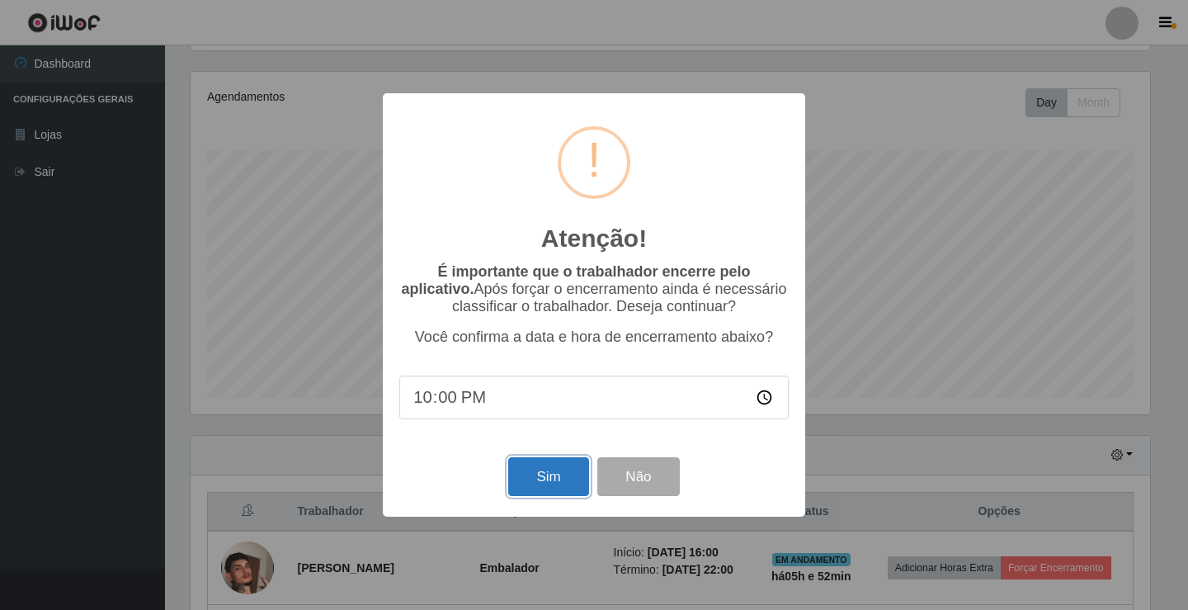
click at [560, 484] on button "Sim" at bounding box center [548, 476] width 80 height 39
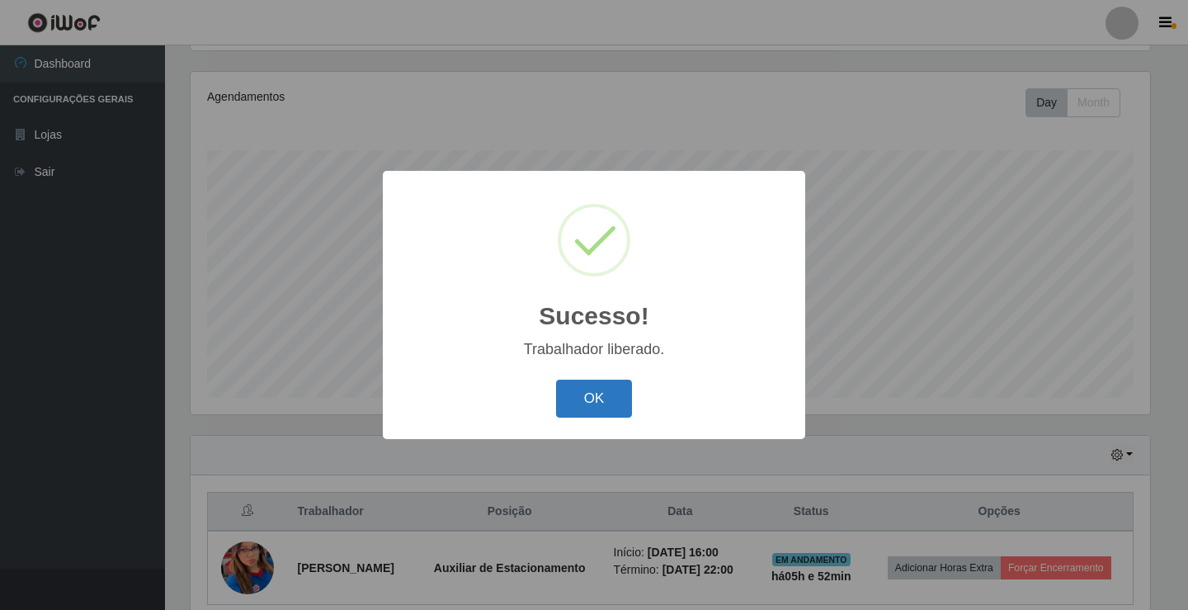
click at [600, 404] on button "OK" at bounding box center [594, 399] width 77 height 39
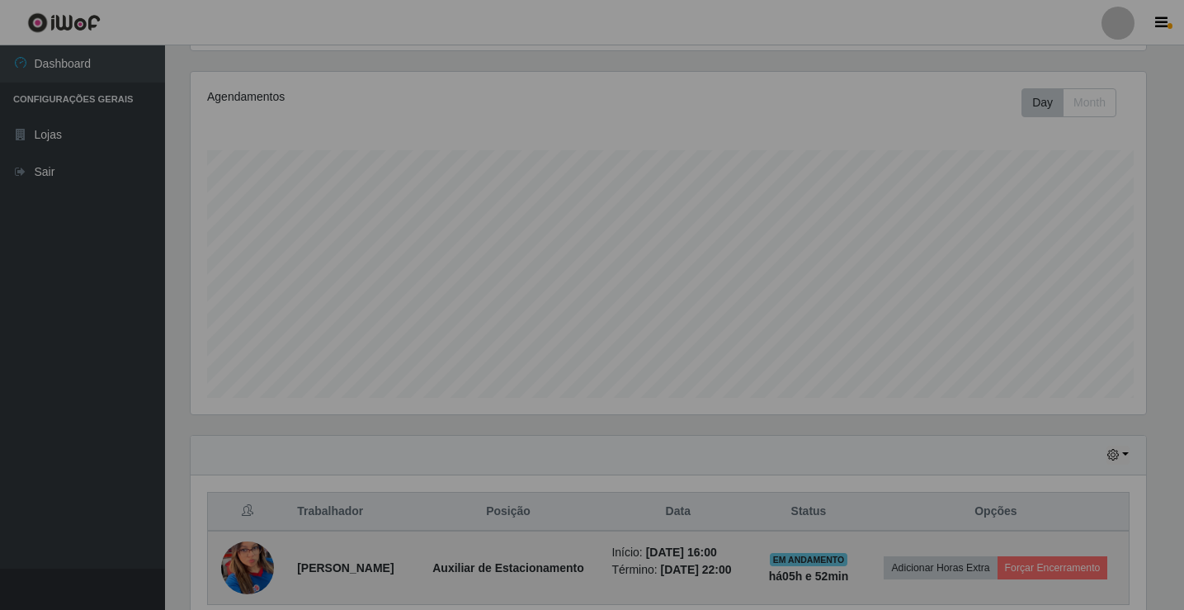
scroll to position [342, 968]
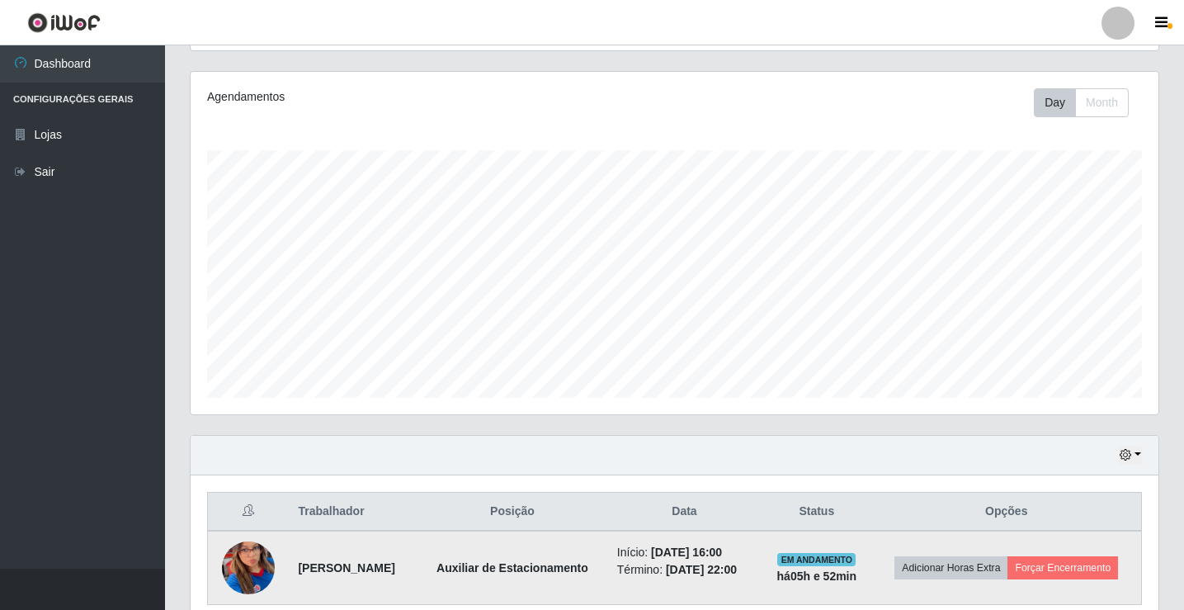
click at [266, 572] on img at bounding box center [248, 568] width 53 height 115
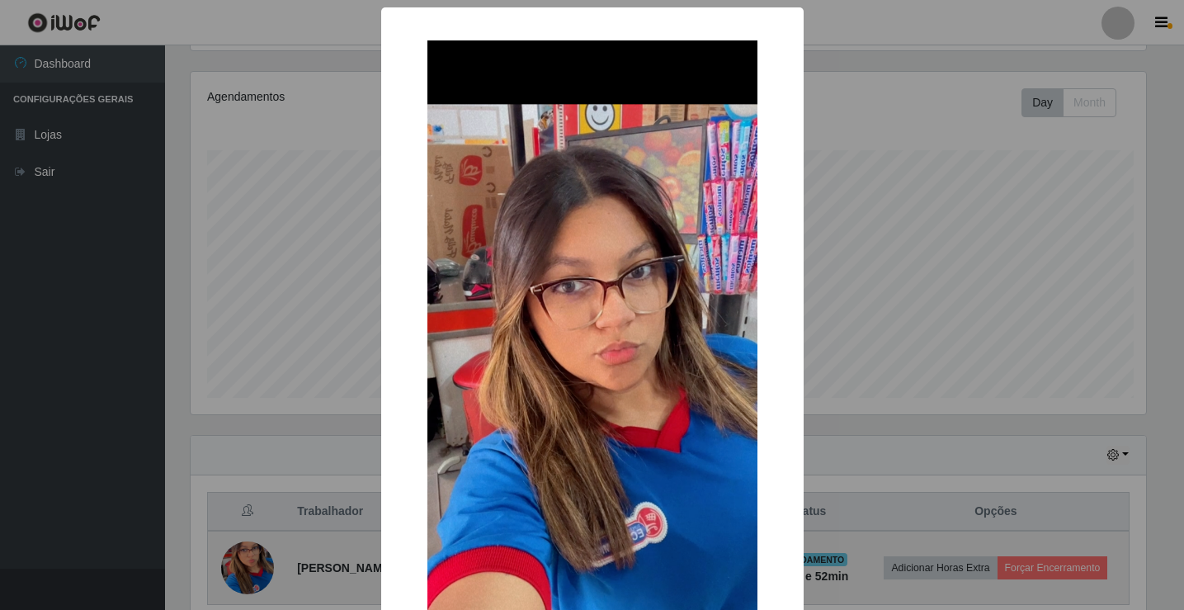
scroll to position [342, 960]
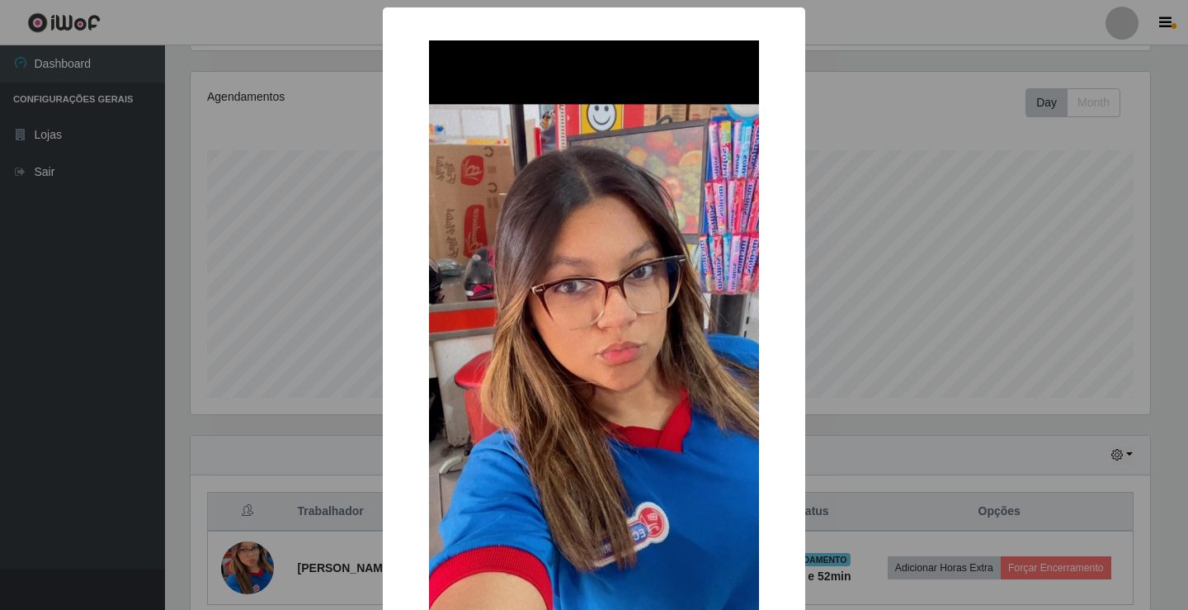
click at [265, 572] on div "× OK Cancel" at bounding box center [594, 305] width 1188 height 610
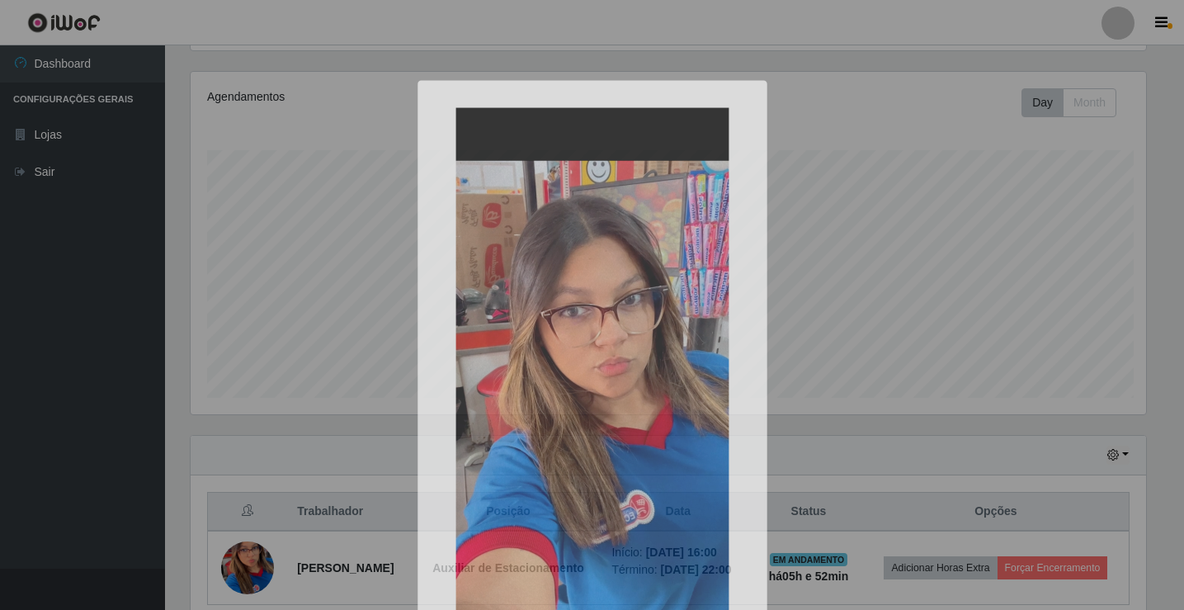
scroll to position [342, 968]
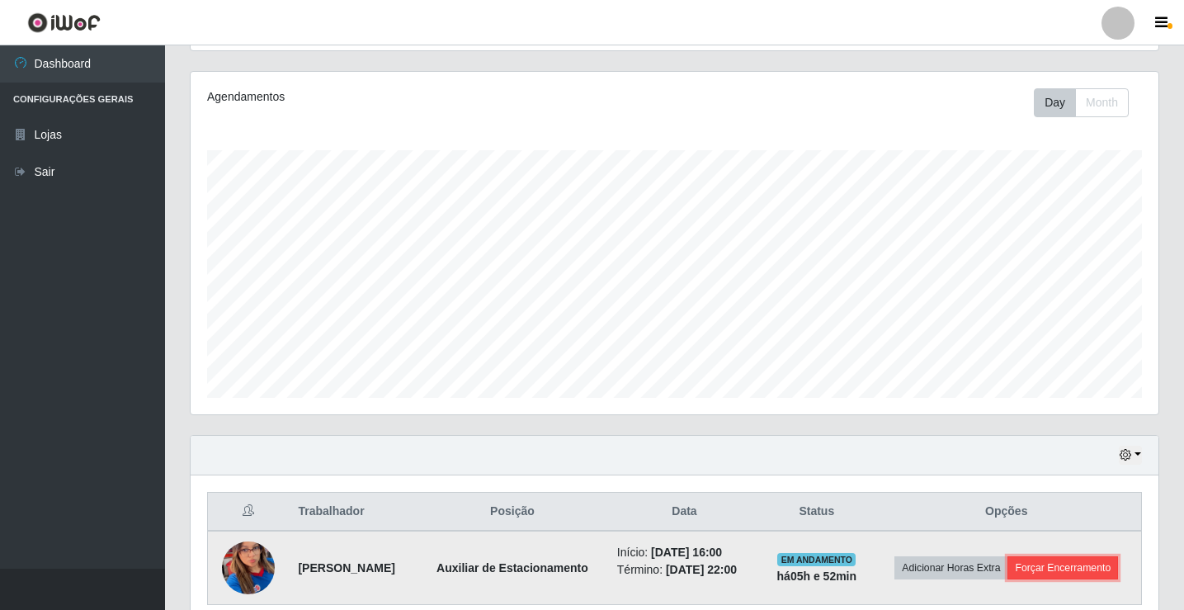
click at [1094, 572] on button "Forçar Encerramento" at bounding box center [1062, 567] width 111 height 23
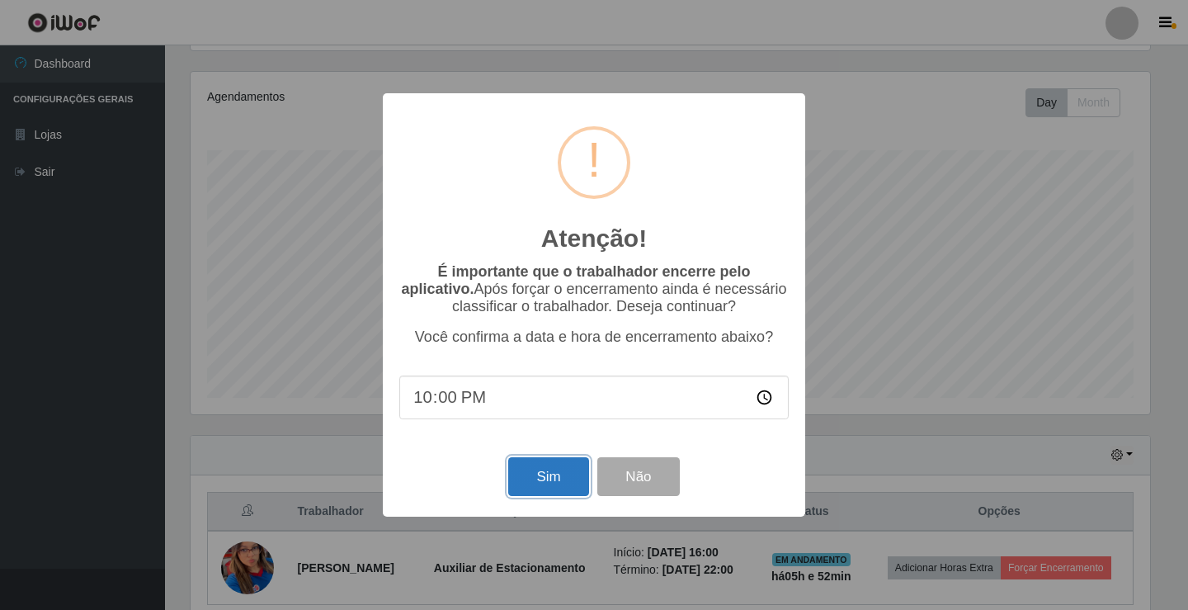
click at [537, 469] on button "Sim" at bounding box center [548, 476] width 80 height 39
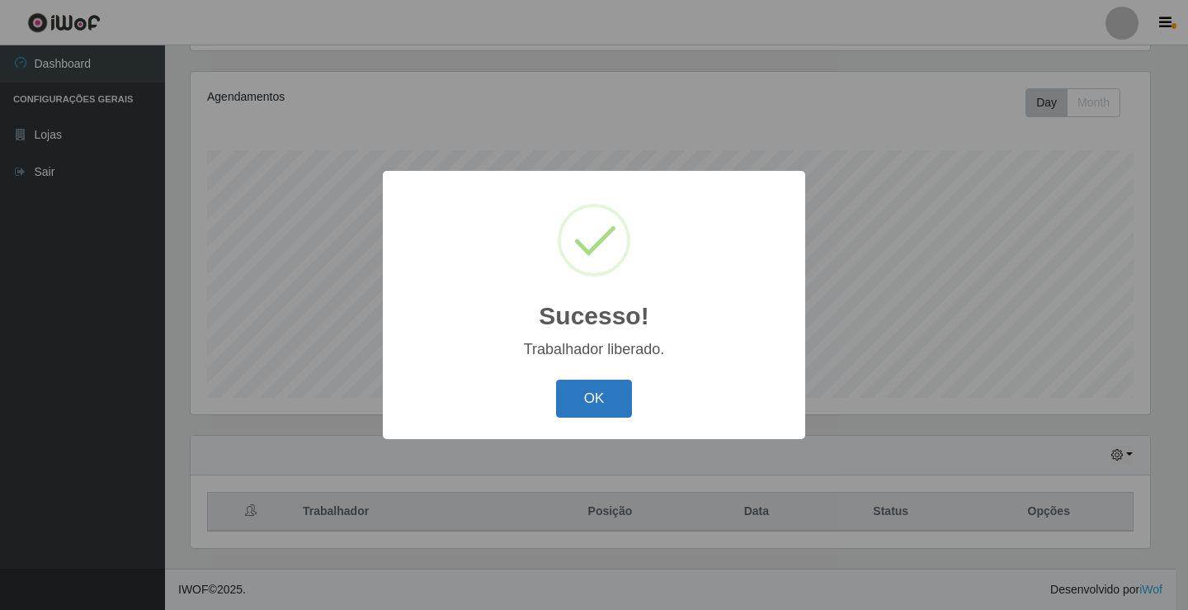
click at [575, 393] on button "OK" at bounding box center [594, 399] width 77 height 39
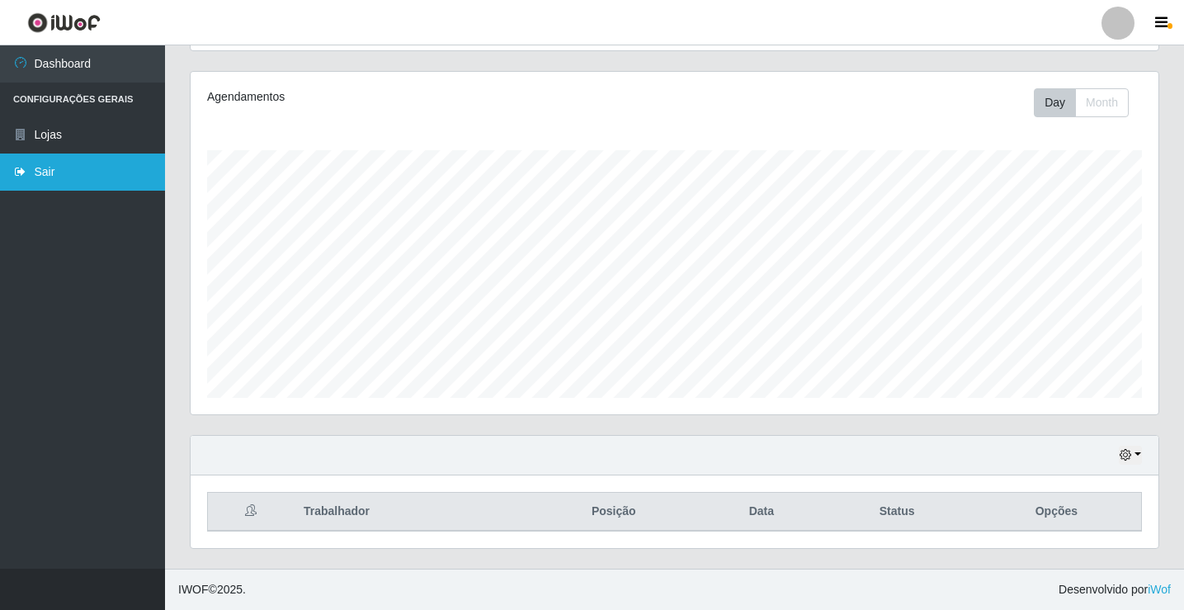
click at [23, 174] on icon at bounding box center [20, 172] width 15 height 12
